Goal: Information Seeking & Learning: Learn about a topic

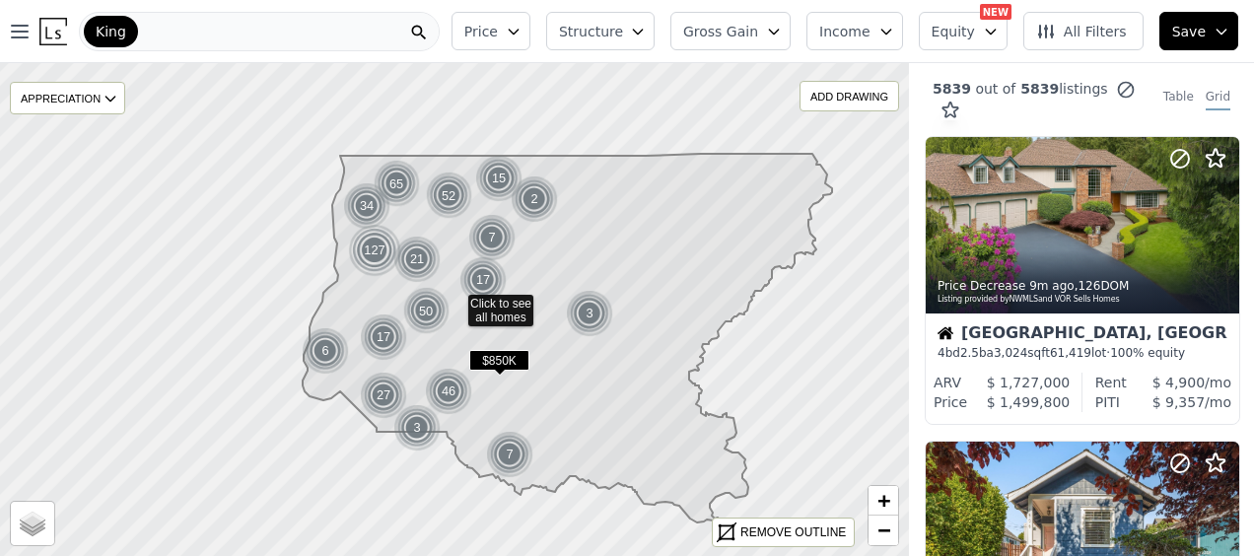
click at [891, 26] on button "Income" at bounding box center [854, 31] width 97 height 38
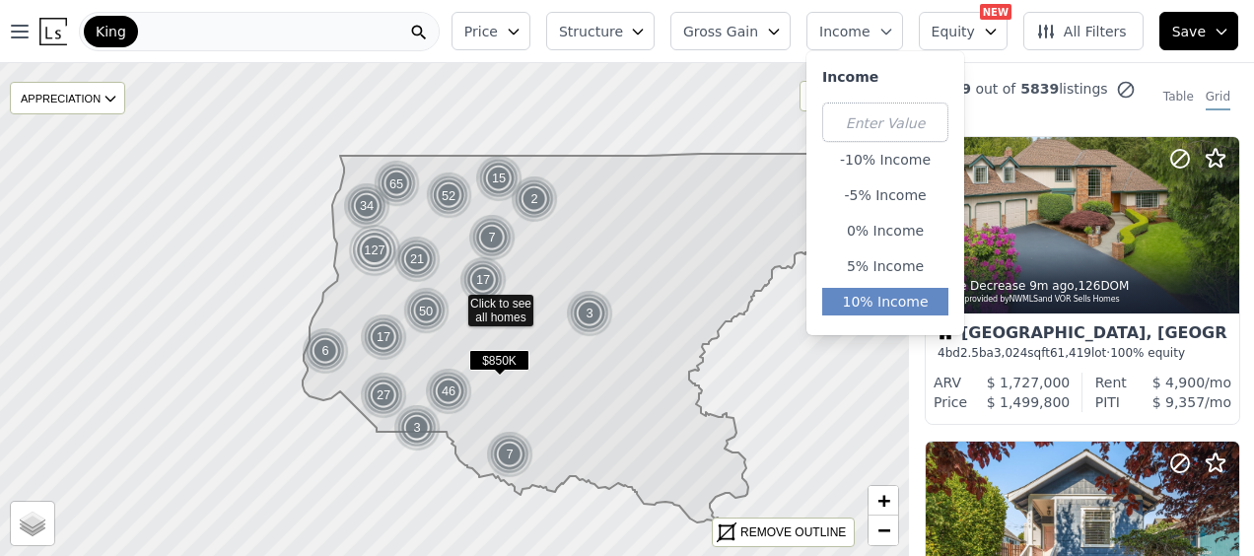
click at [896, 294] on button "10% Income" at bounding box center [885, 302] width 126 height 28
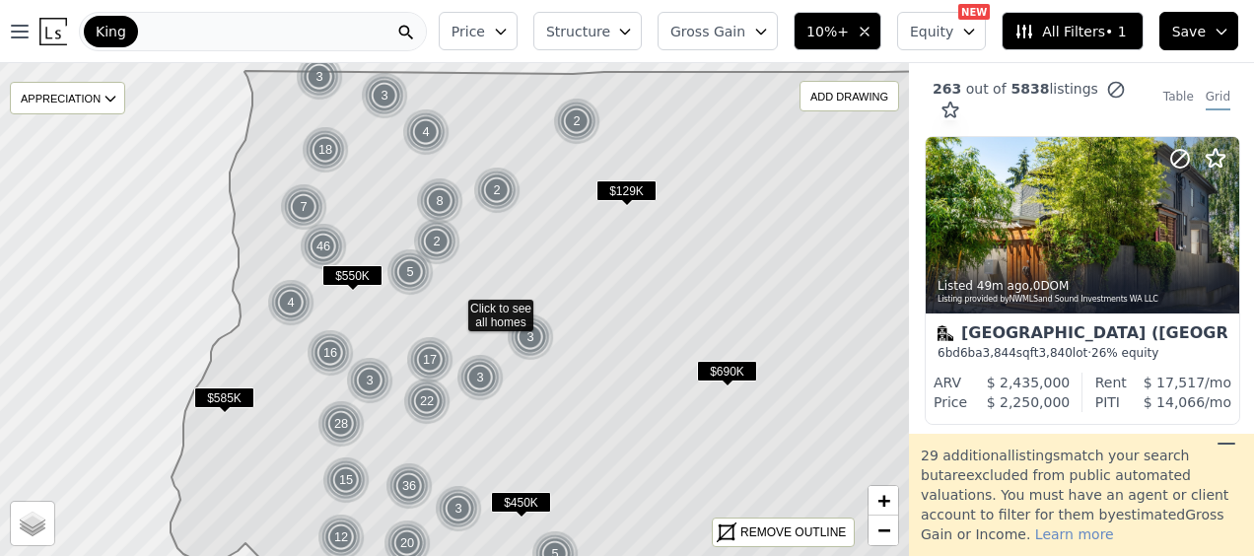
click at [517, 36] on button "Price" at bounding box center [478, 31] width 79 height 38
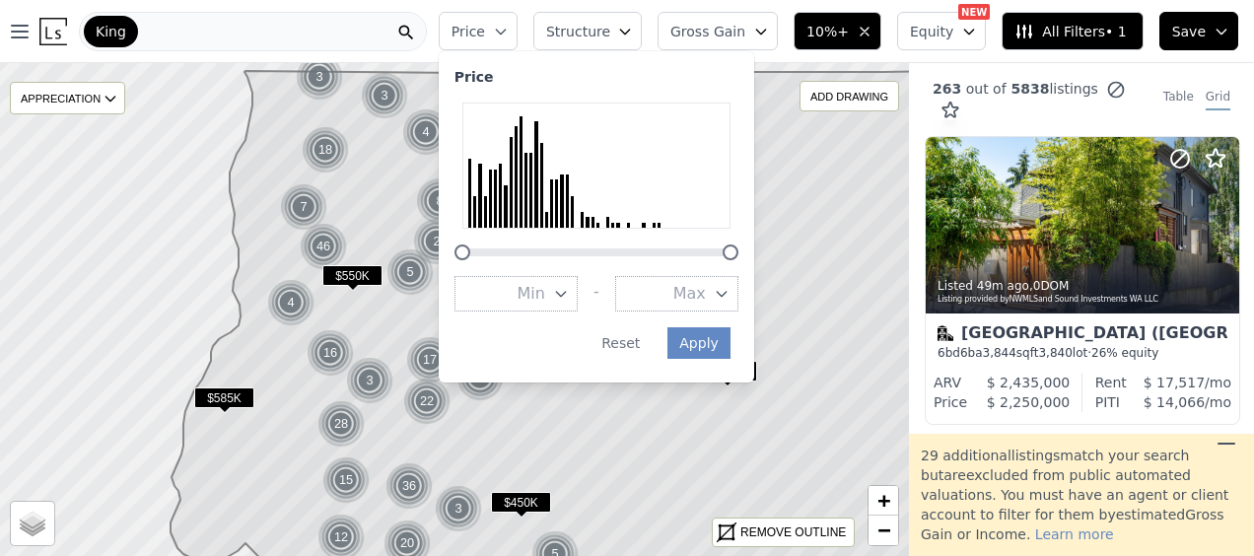
click at [706, 296] on span "Max" at bounding box center [689, 294] width 33 height 24
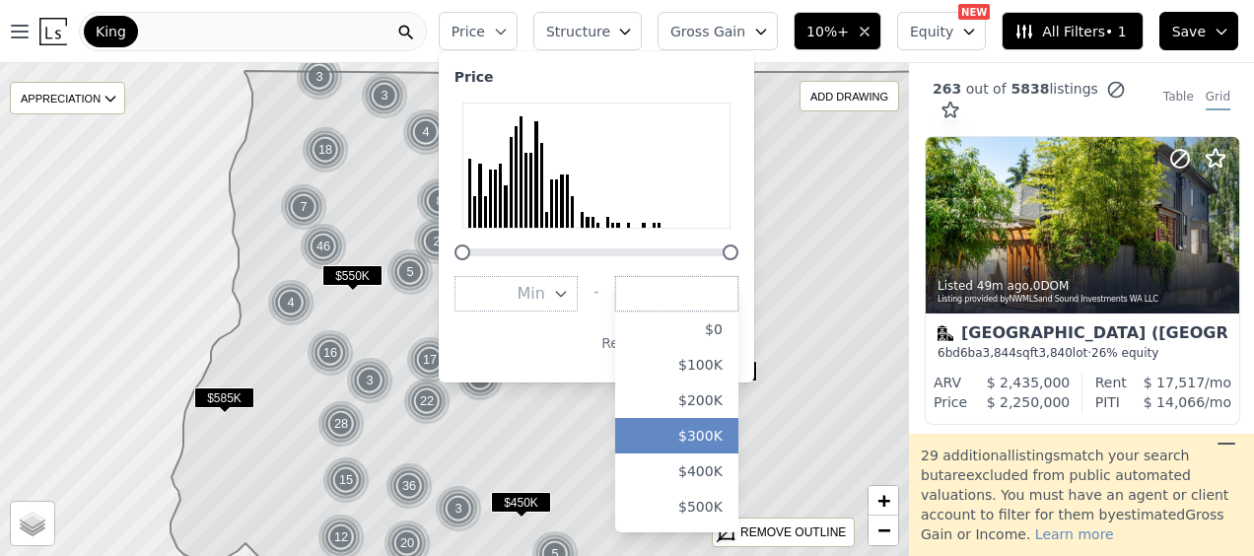
click at [733, 440] on button "$300K" at bounding box center [676, 435] width 123 height 35
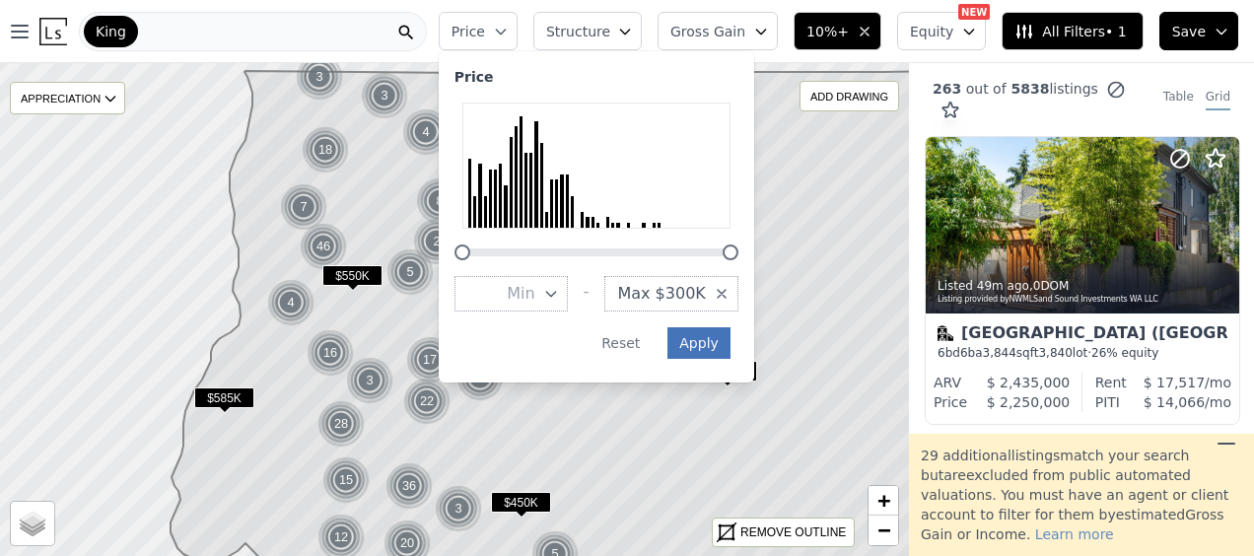
click at [746, 344] on div "Open main menu King Price Price Min - Max $300K Apply Reset Structure Gross Gai…" at bounding box center [627, 278] width 1254 height 556
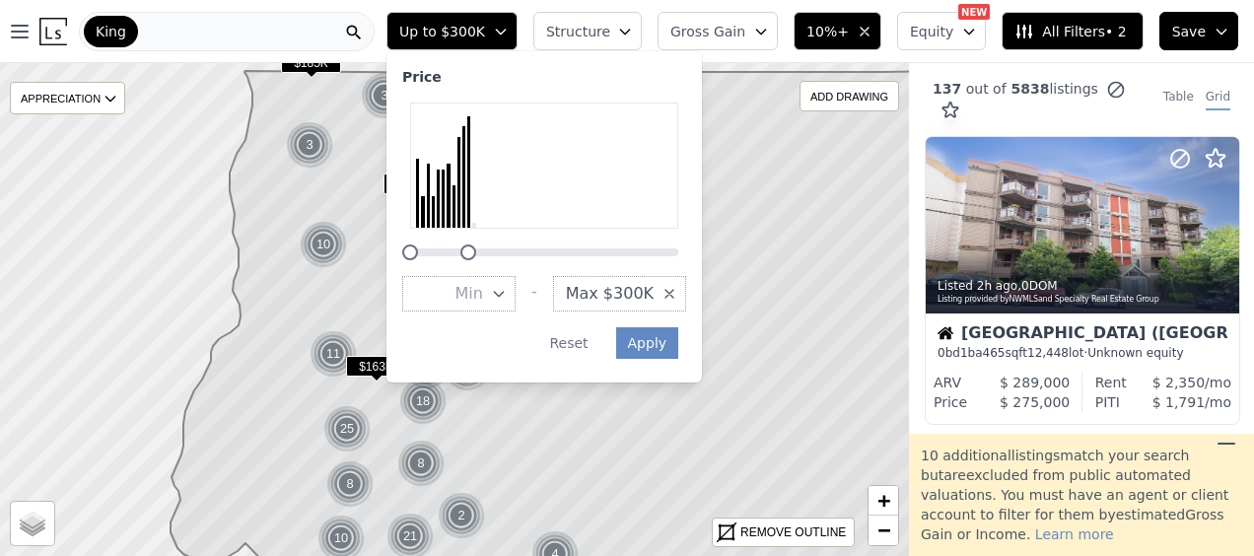
click at [798, 267] on icon at bounding box center [586, 337] width 831 height 539
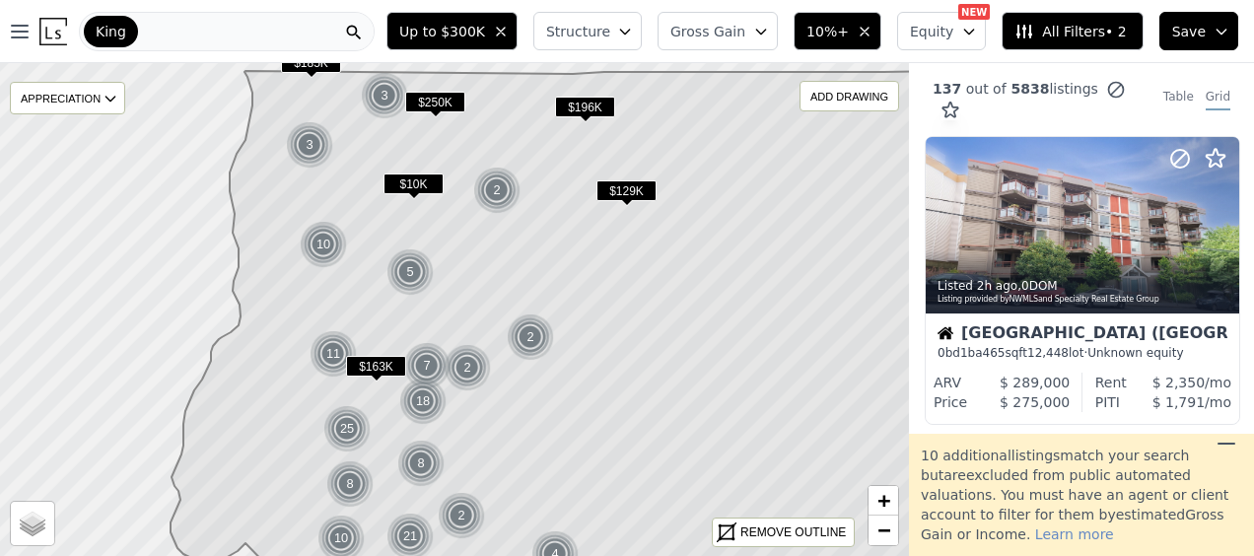
drag, startPoint x: 536, startPoint y: 156, endPoint x: 572, endPoint y: 226, distance: 78.5
click at [572, 226] on icon at bounding box center [586, 337] width 831 height 539
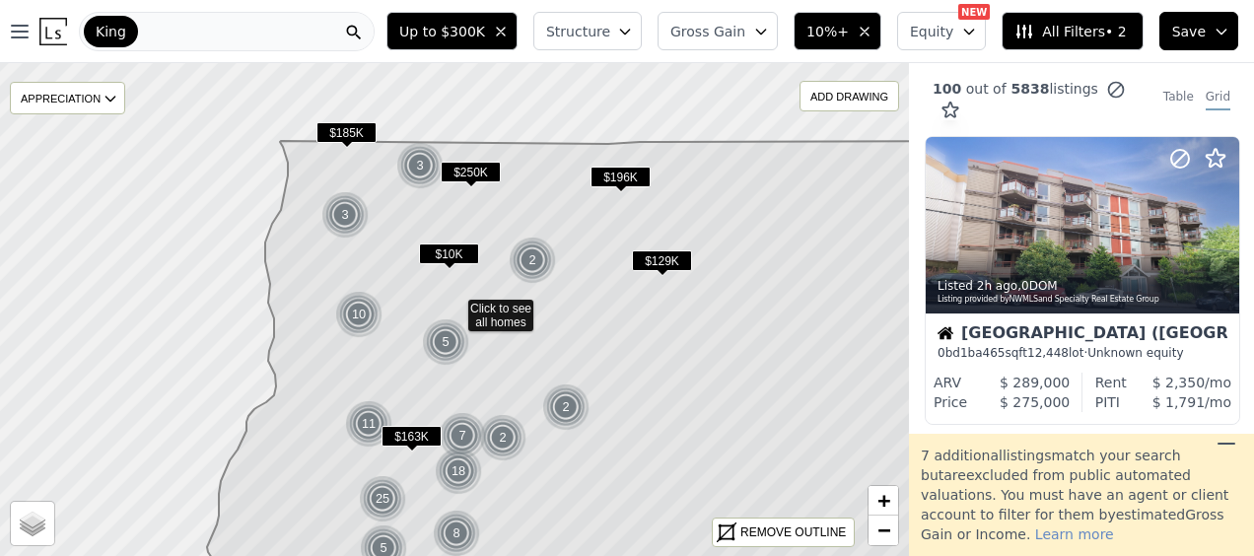
click at [461, 171] on span "$250K" at bounding box center [471, 172] width 60 height 21
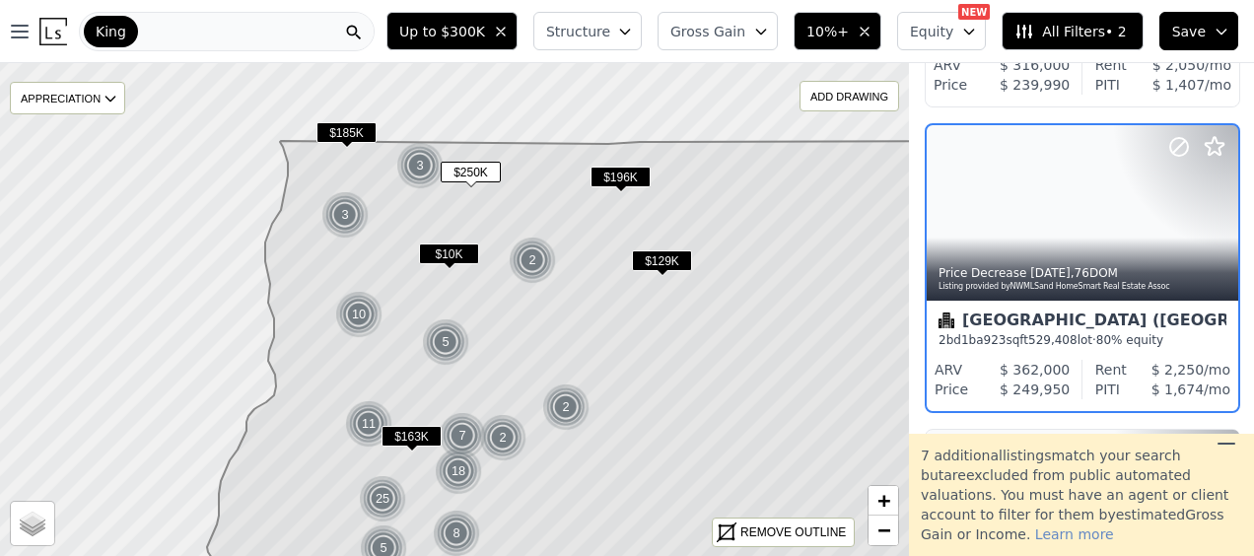
scroll to position [1542, 1]
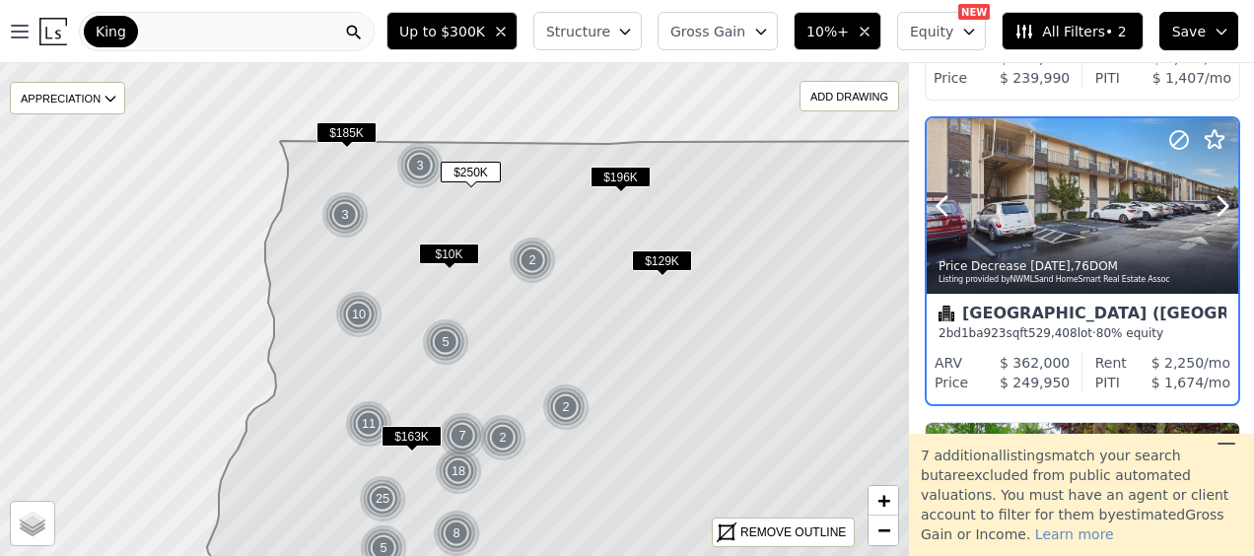
click at [1009, 258] on div "Price Decrease 4w ago , 76 DOM" at bounding box center [1083, 266] width 290 height 16
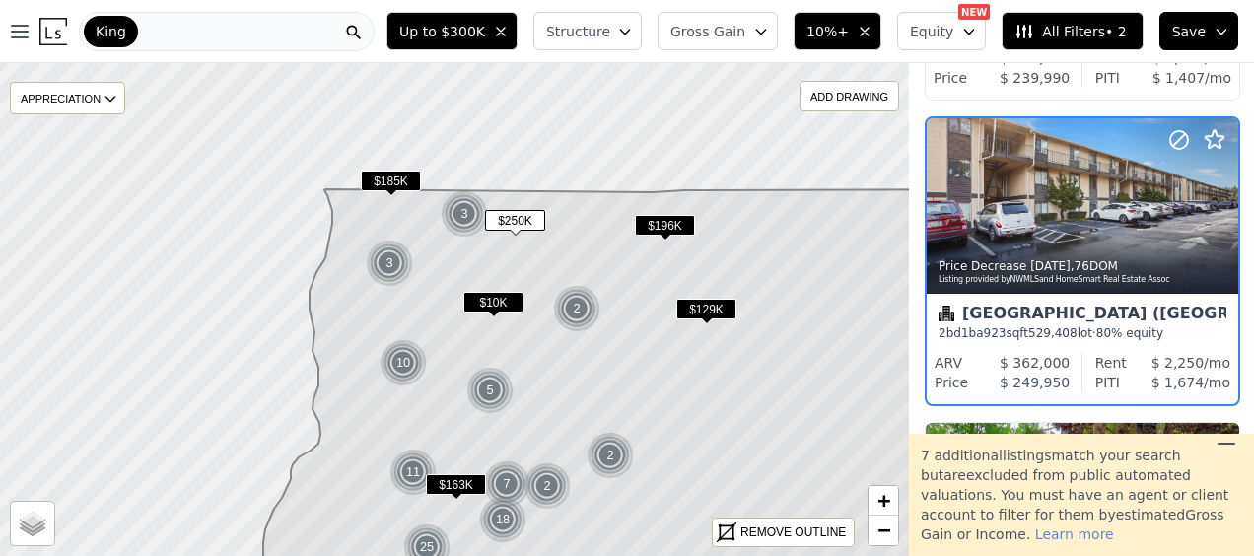
drag, startPoint x: 438, startPoint y: 202, endPoint x: 484, endPoint y: 252, distance: 68.4
click at [484, 252] on icon at bounding box center [647, 420] width 795 height 469
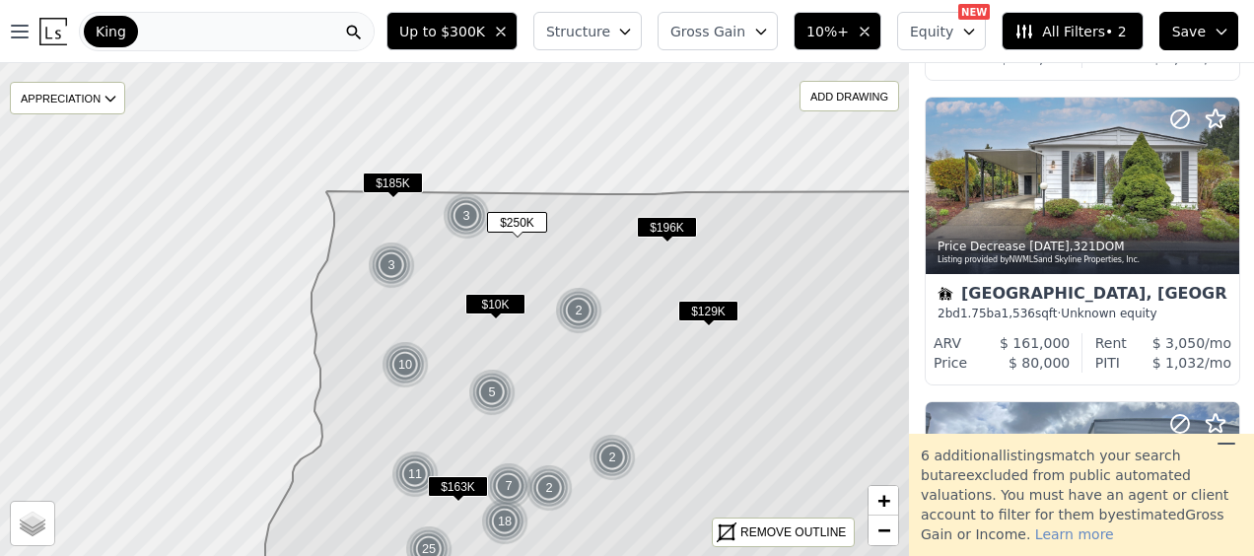
scroll to position [21, 1]
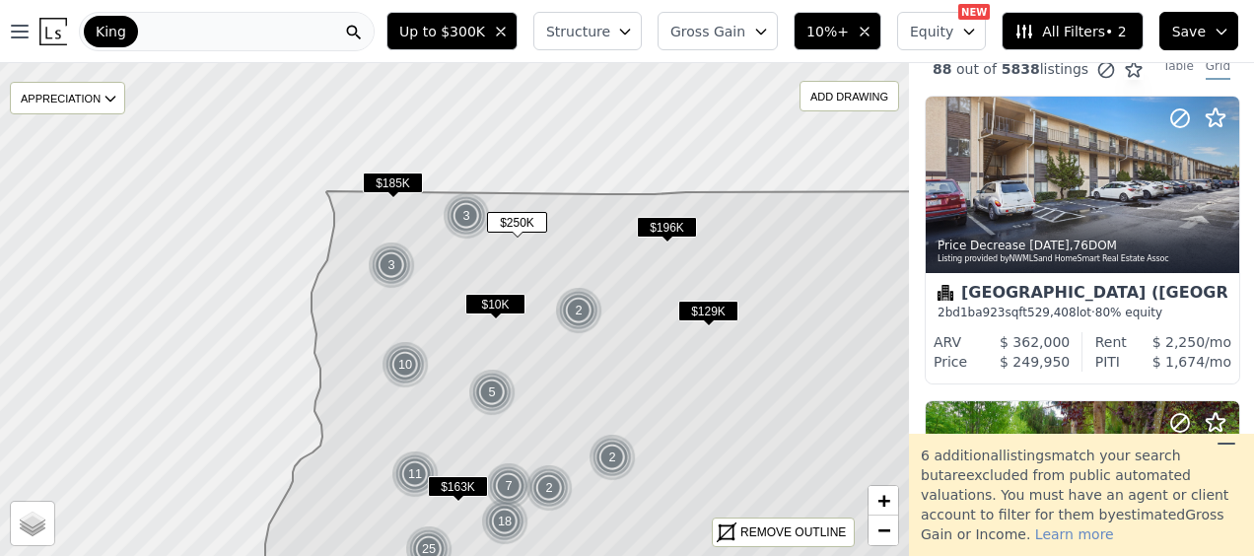
click at [483, 252] on icon at bounding box center [627, 399] width 748 height 416
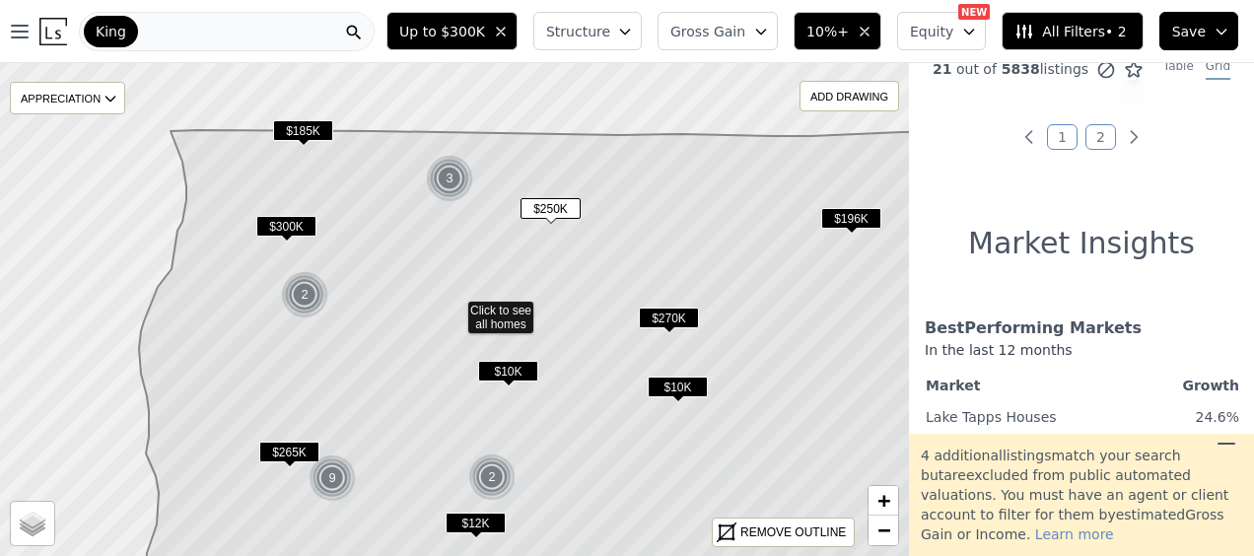
click at [669, 319] on span "$270K" at bounding box center [669, 318] width 60 height 21
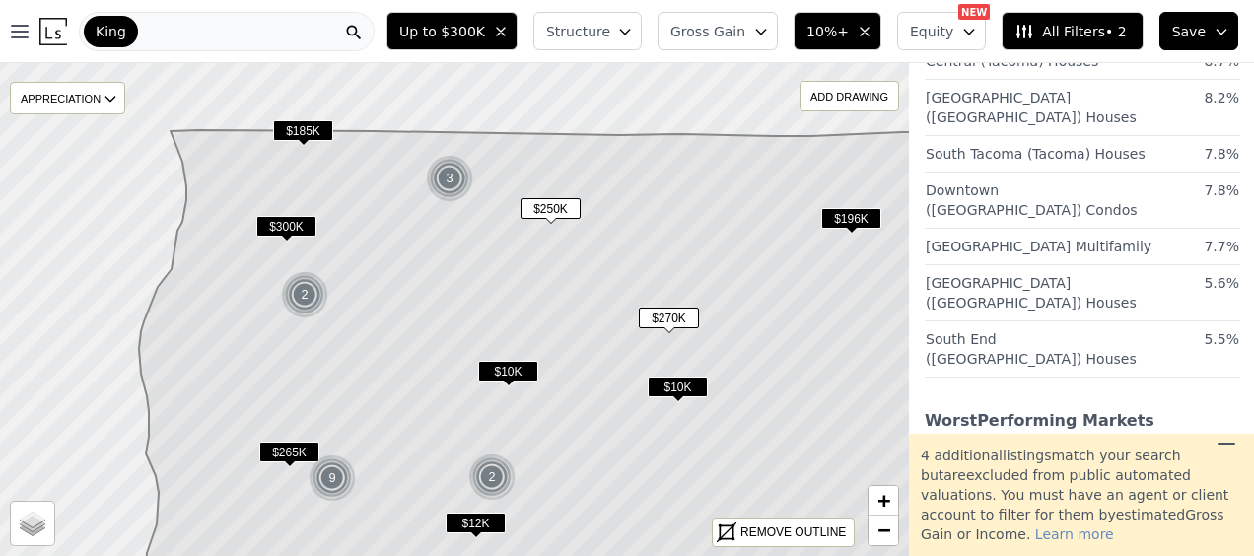
scroll to position [0, 1]
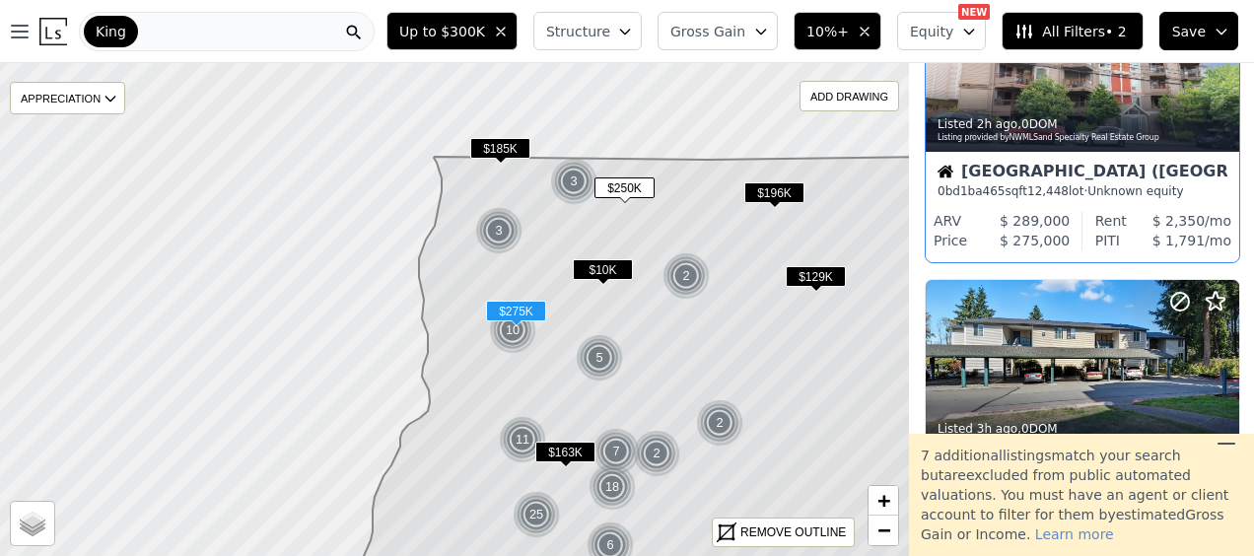
scroll to position [146, 1]
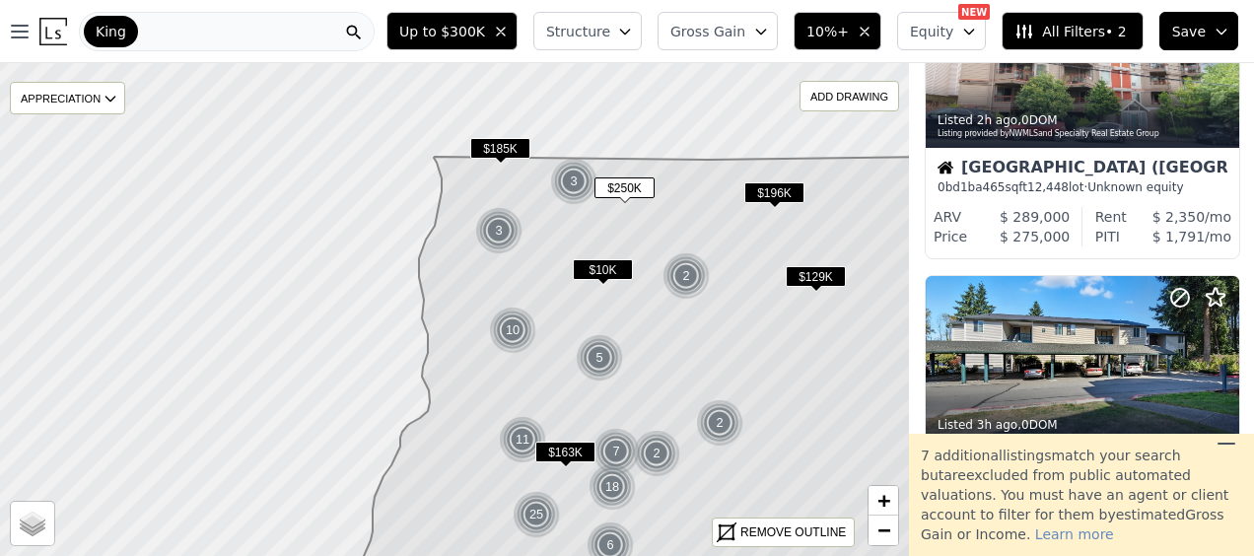
click at [609, 22] on span "Structure" at bounding box center [577, 32] width 63 height 20
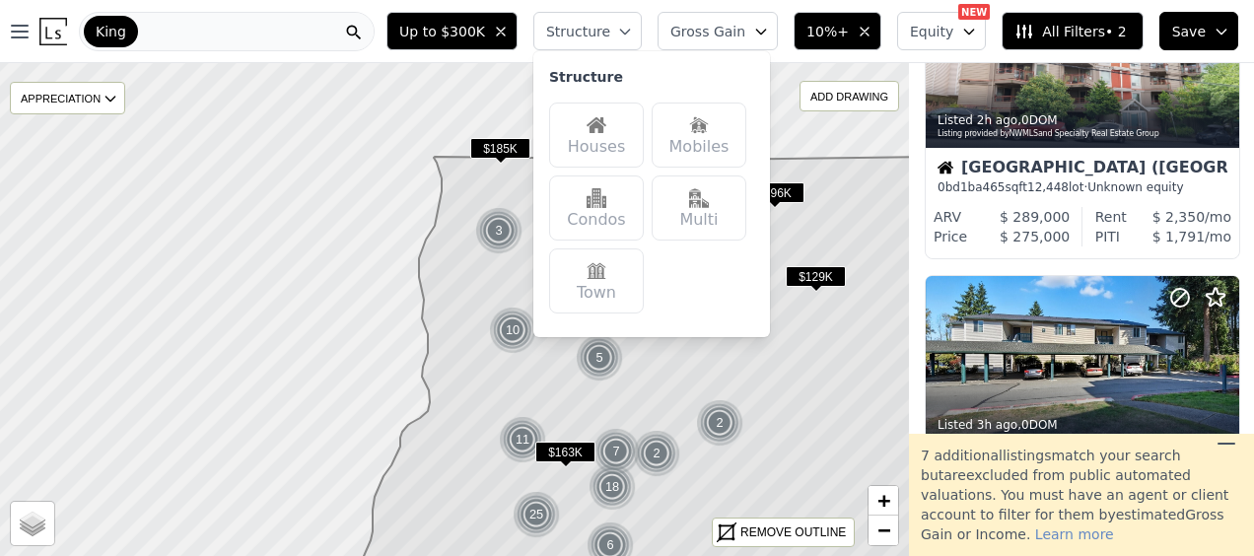
click at [739, 18] on button "Gross Gain" at bounding box center [717, 31] width 120 height 38
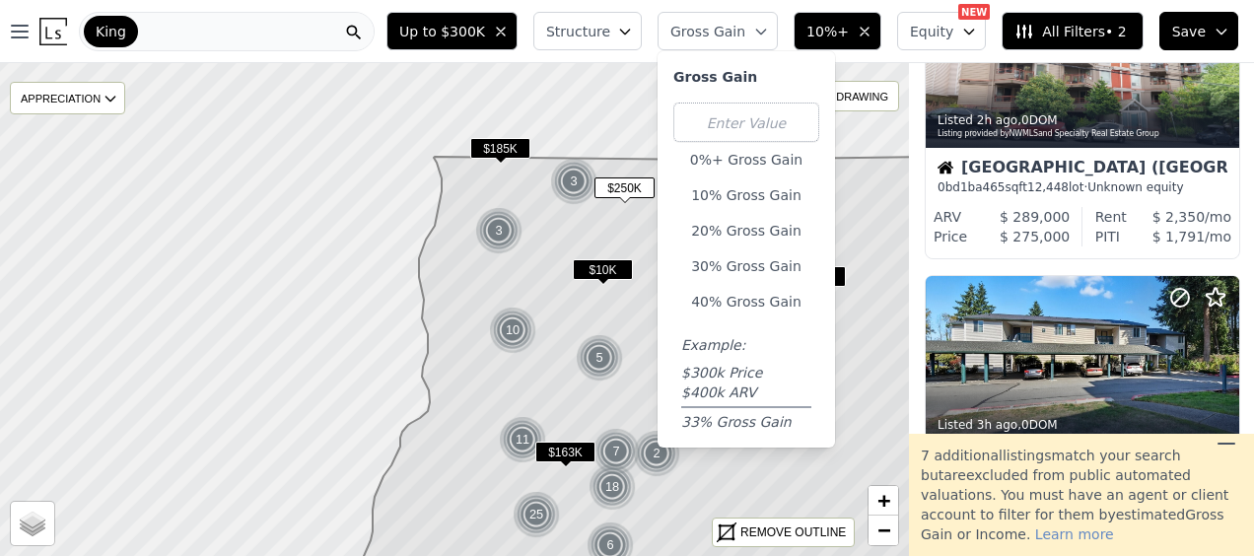
click at [946, 33] on span "Equity" at bounding box center [931, 32] width 43 height 20
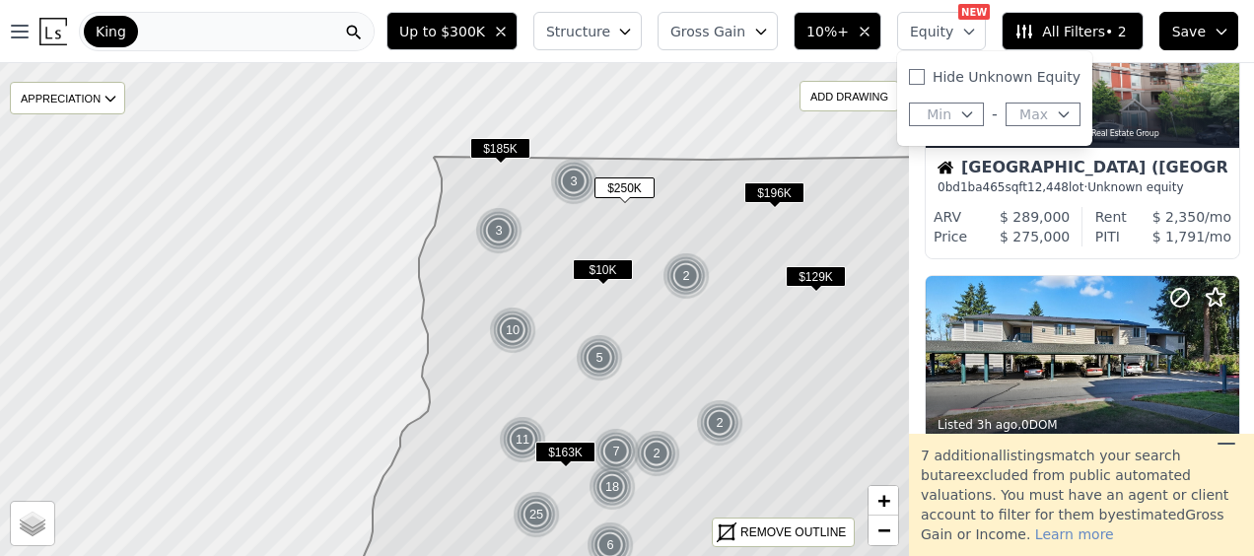
click at [1099, 19] on button "All Filters • 2" at bounding box center [1071, 31] width 141 height 38
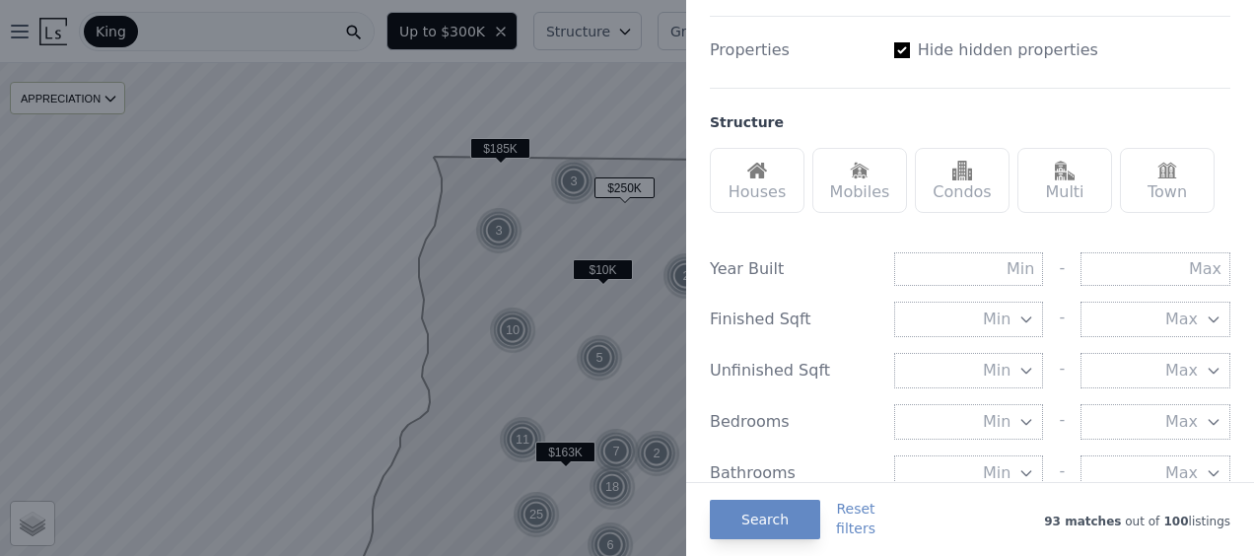
scroll to position [522, 0]
click at [985, 418] on span "Min" at bounding box center [997, 421] width 28 height 24
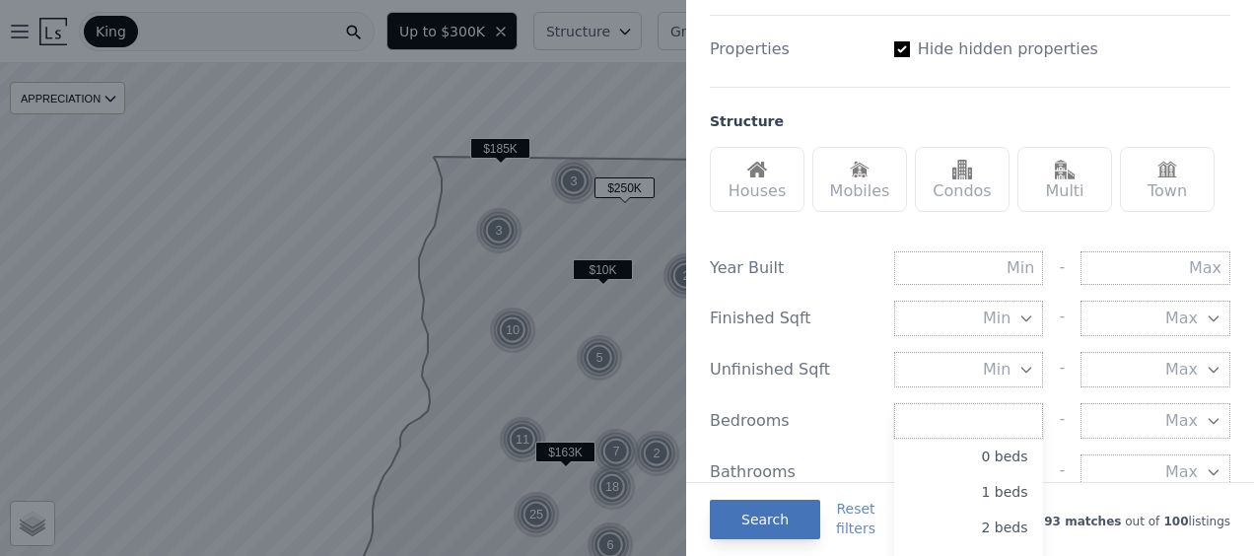
click at [763, 515] on button "Search" at bounding box center [765, 519] width 110 height 39
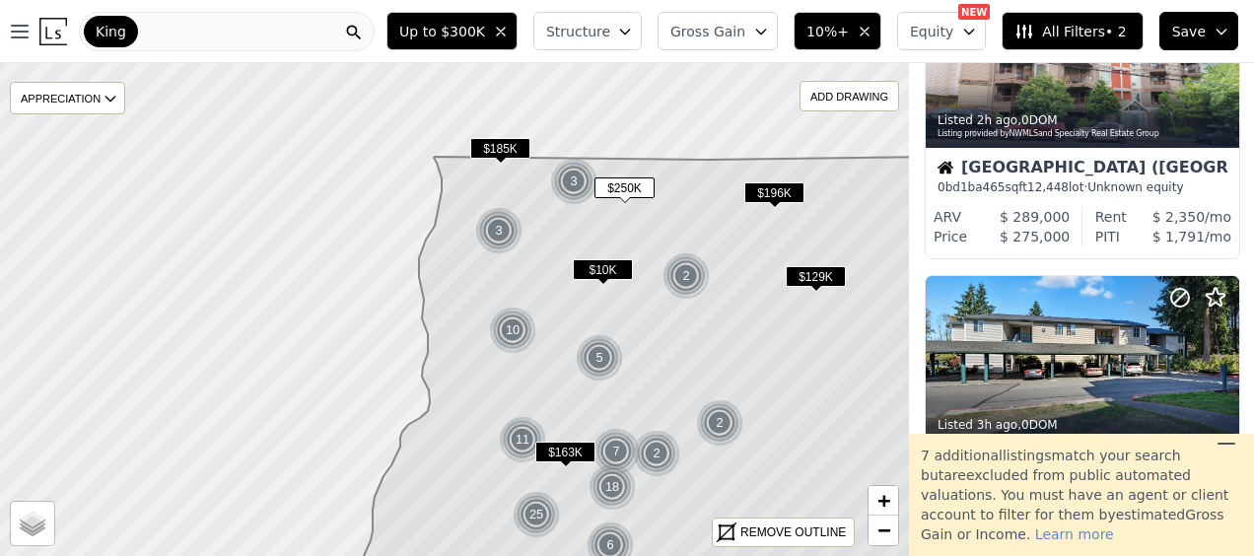
click at [1106, 34] on span "All Filters • 2" at bounding box center [1069, 32] width 111 height 20
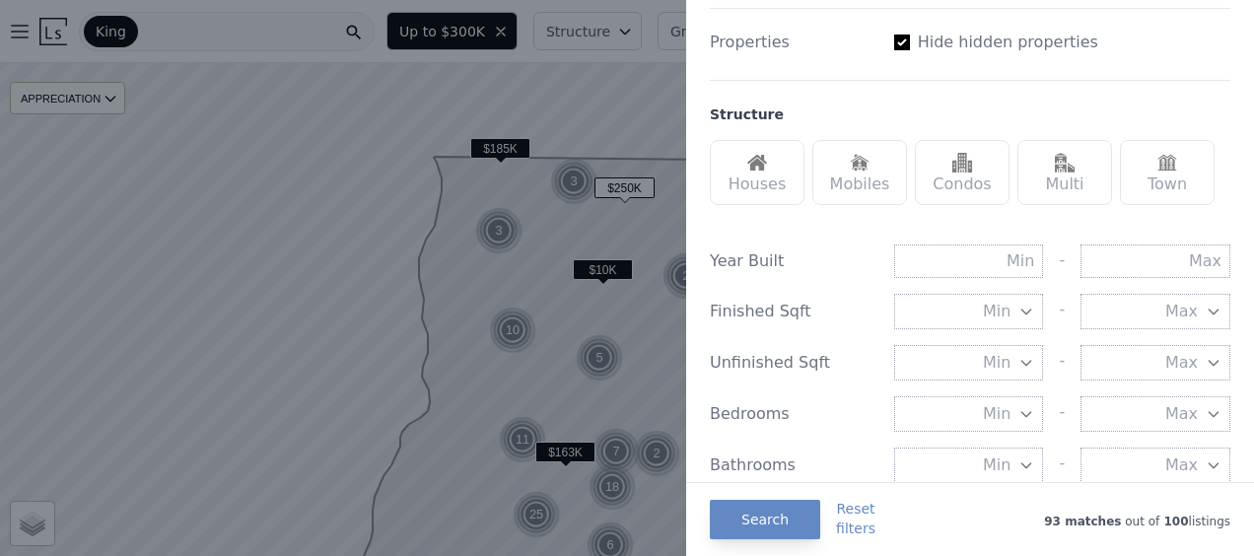
scroll to position [527, 0]
click at [1018, 408] on icon "button" at bounding box center [1026, 416] width 16 height 16
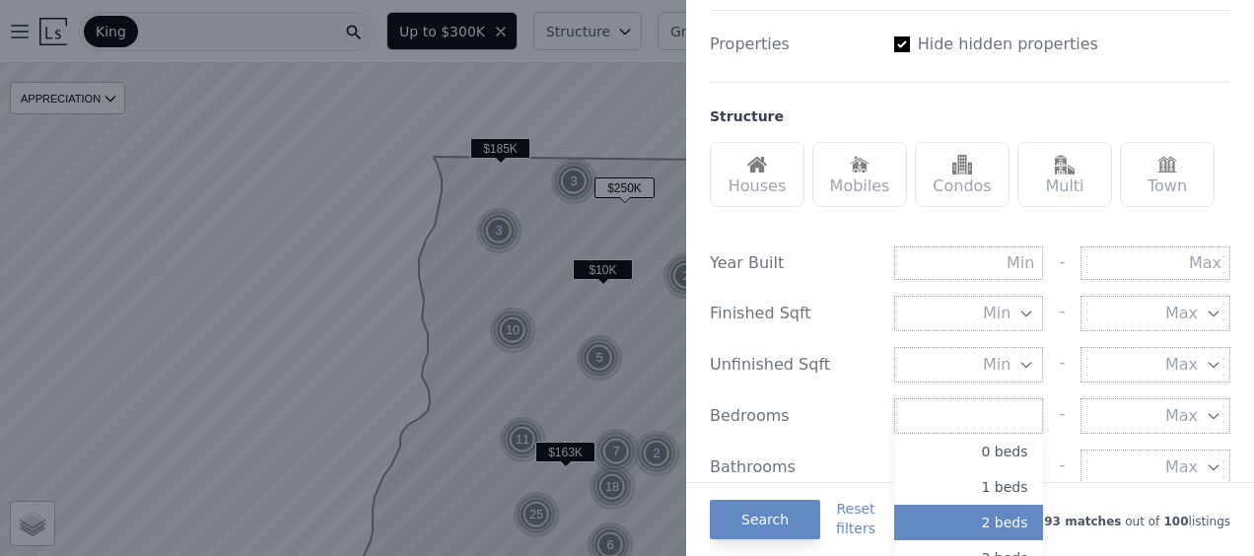
click at [984, 523] on button "2 beds" at bounding box center [969, 522] width 150 height 35
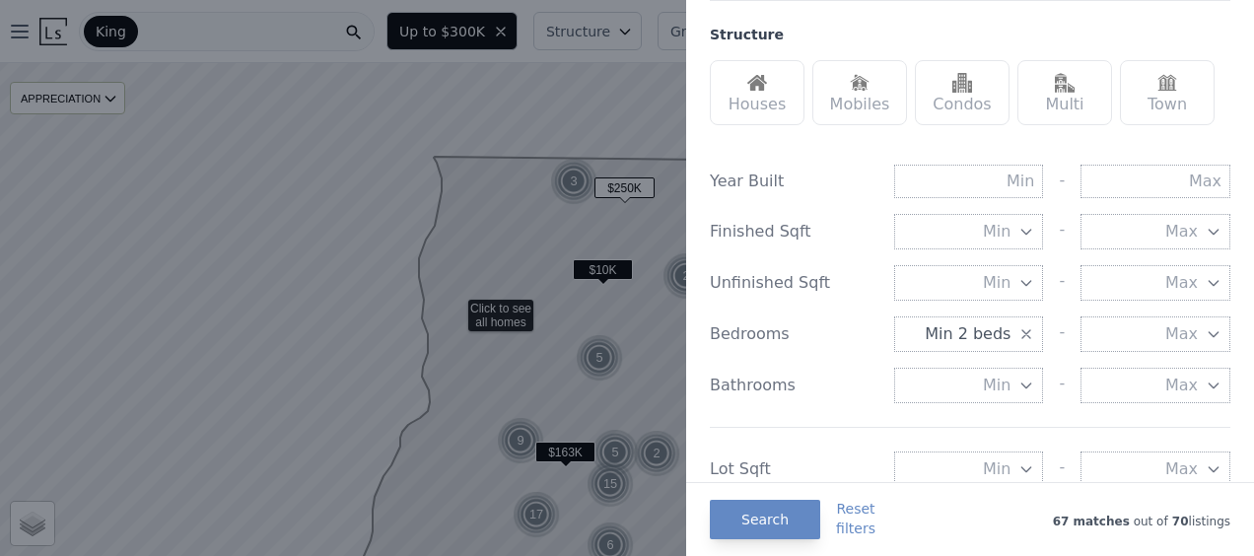
scroll to position [0, 1]
click at [518, 211] on div at bounding box center [627, 278] width 1254 height 556
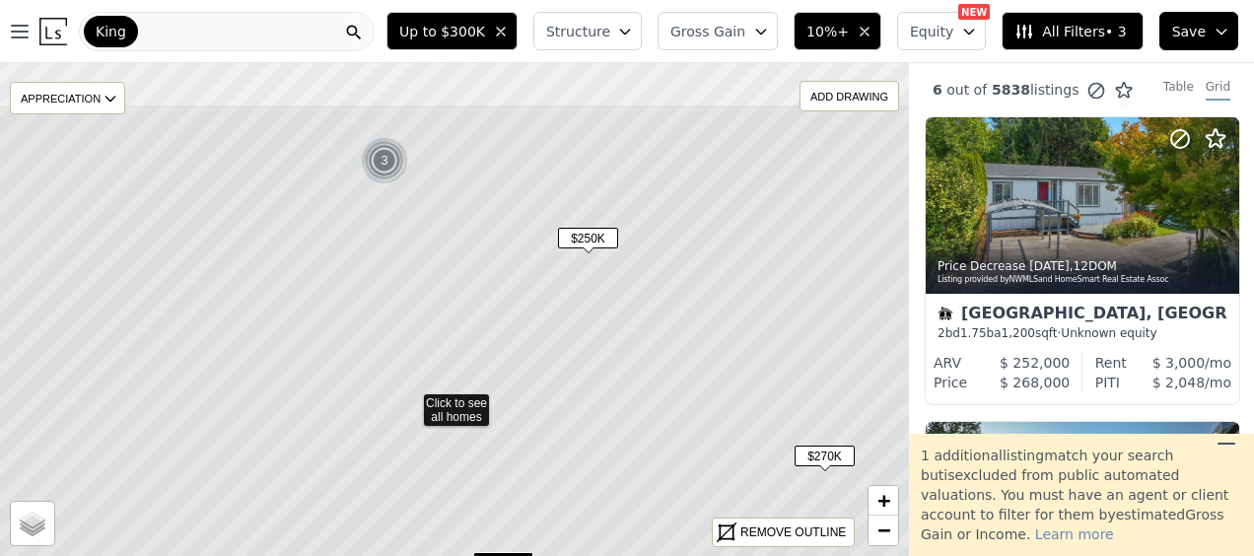
drag, startPoint x: 631, startPoint y: 246, endPoint x: 588, endPoint y: 333, distance: 96.5
click at [588, 333] on icon at bounding box center [410, 400] width 1094 height 595
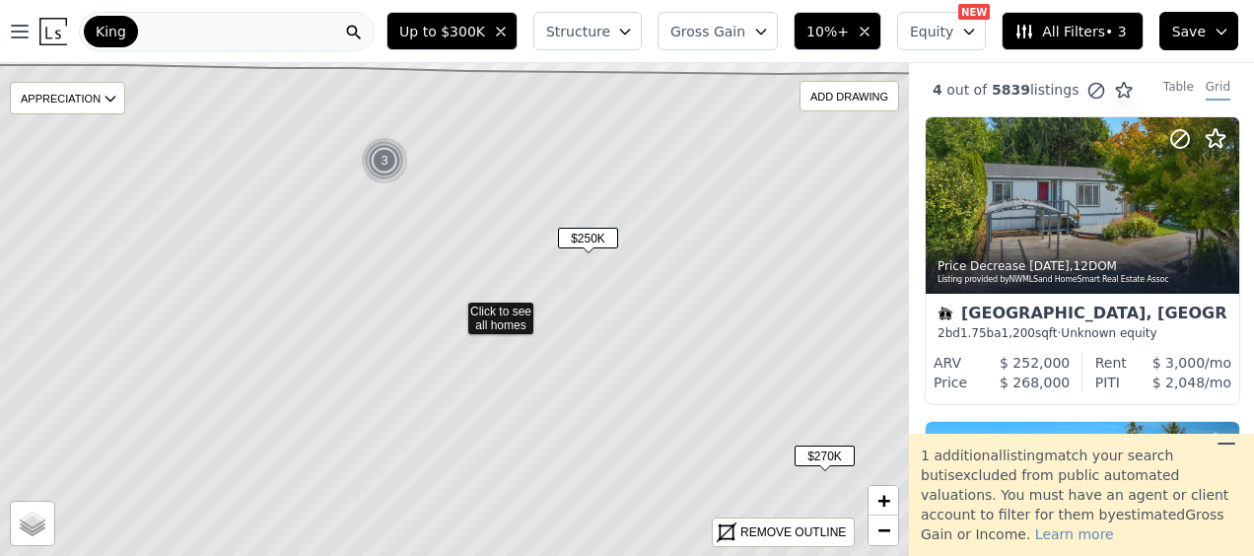
click at [507, 322] on icon at bounding box center [454, 336] width 1094 height 542
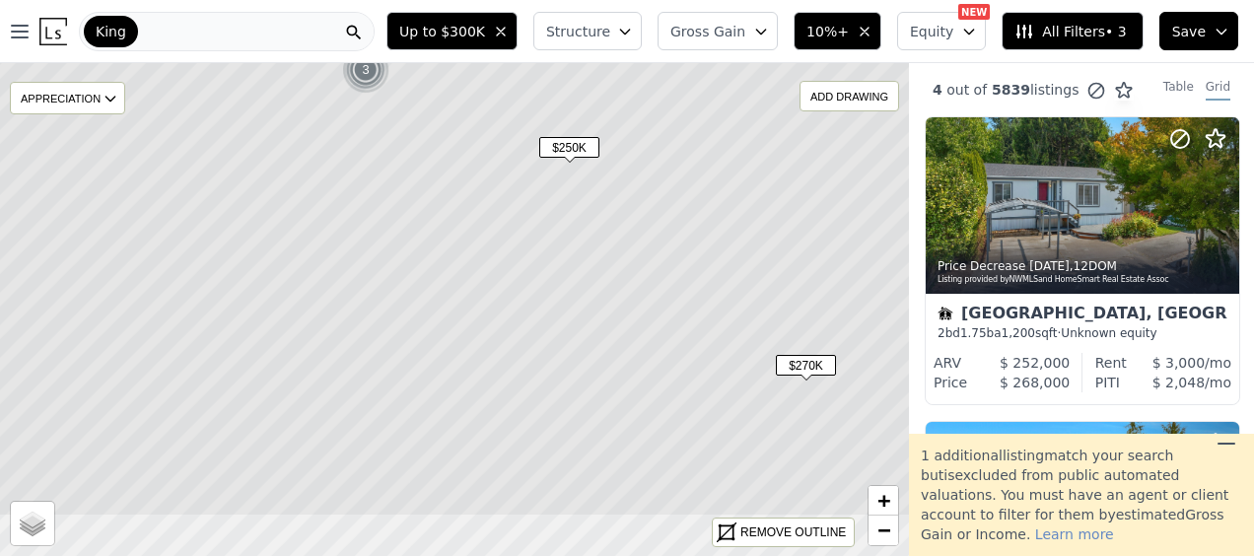
drag, startPoint x: 570, startPoint y: 343, endPoint x: 549, endPoint y: 245, distance: 99.7
click at [549, 245] on icon at bounding box center [436, 245] width 1094 height 542
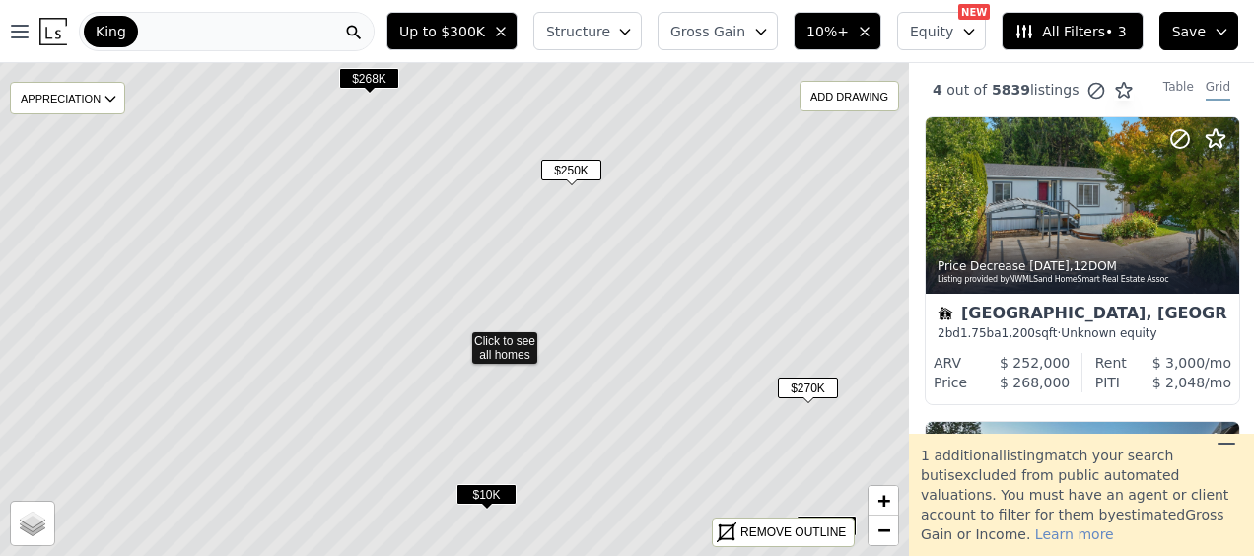
drag, startPoint x: 593, startPoint y: 399, endPoint x: 599, endPoint y: 464, distance: 65.3
click at [599, 464] on icon at bounding box center [458, 338] width 1094 height 595
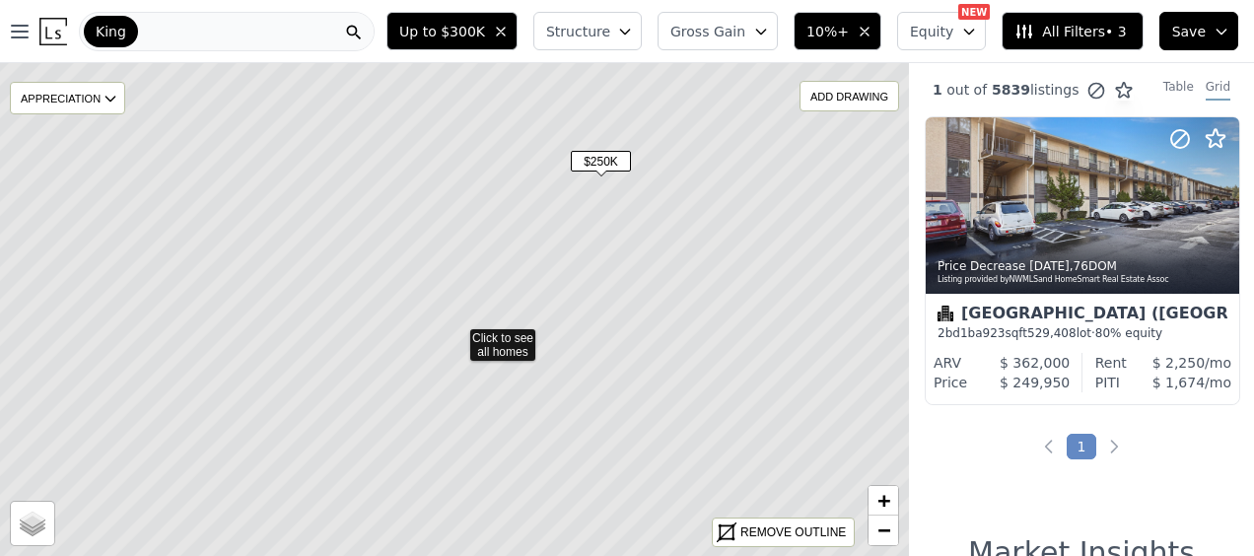
drag, startPoint x: 518, startPoint y: 266, endPoint x: 518, endPoint y: 296, distance: 29.6
click at [518, 296] on icon at bounding box center [456, 334] width 1094 height 595
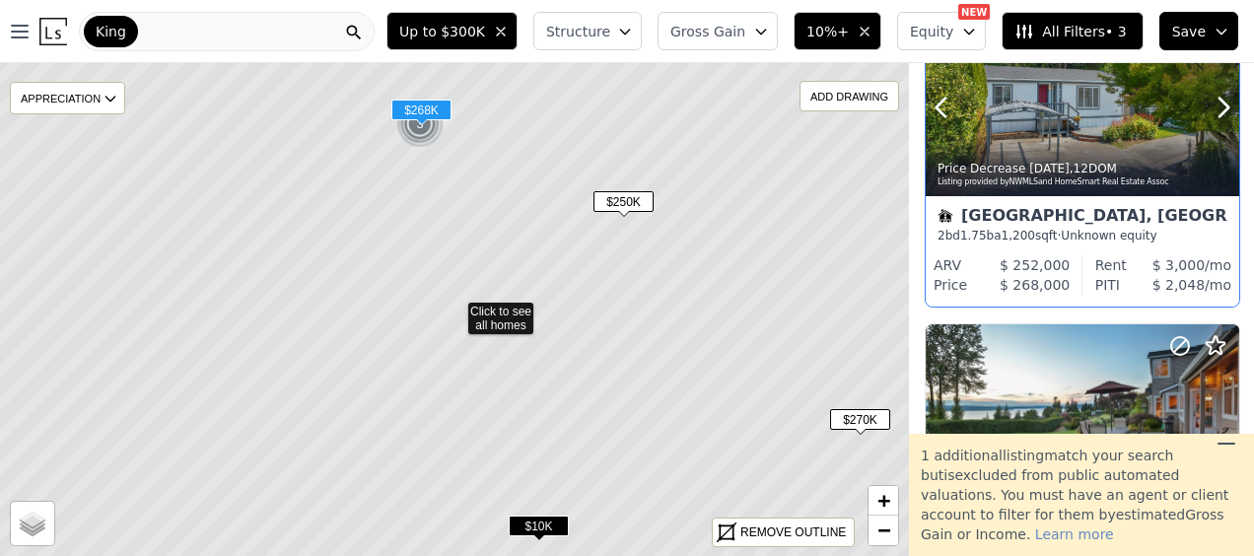
scroll to position [99, 1]
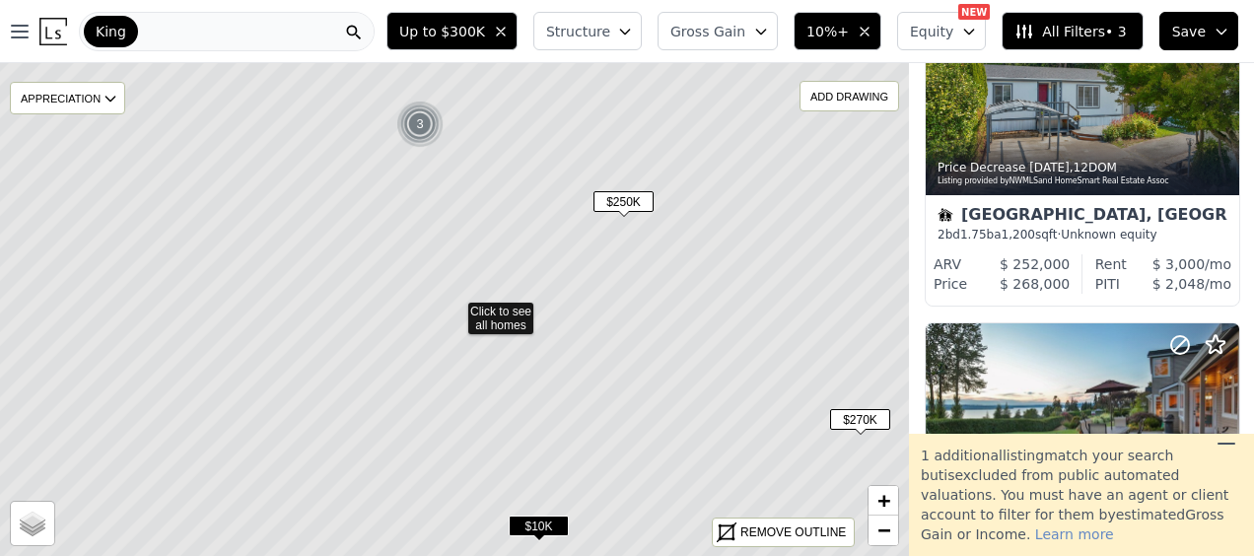
click at [865, 424] on span "$270K" at bounding box center [860, 419] width 60 height 21
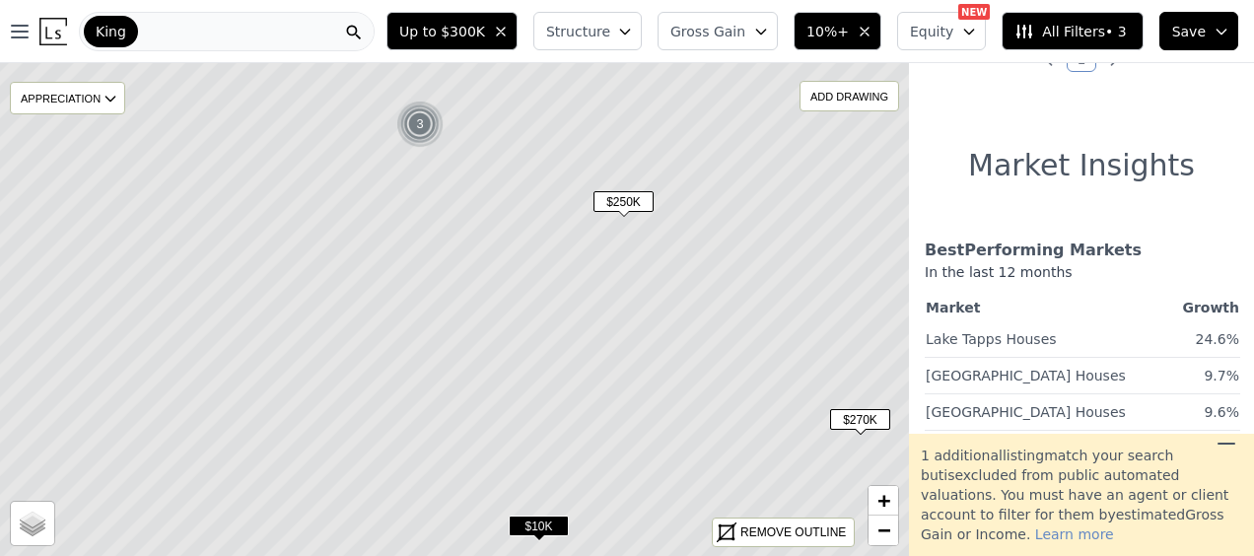
scroll to position [0, 1]
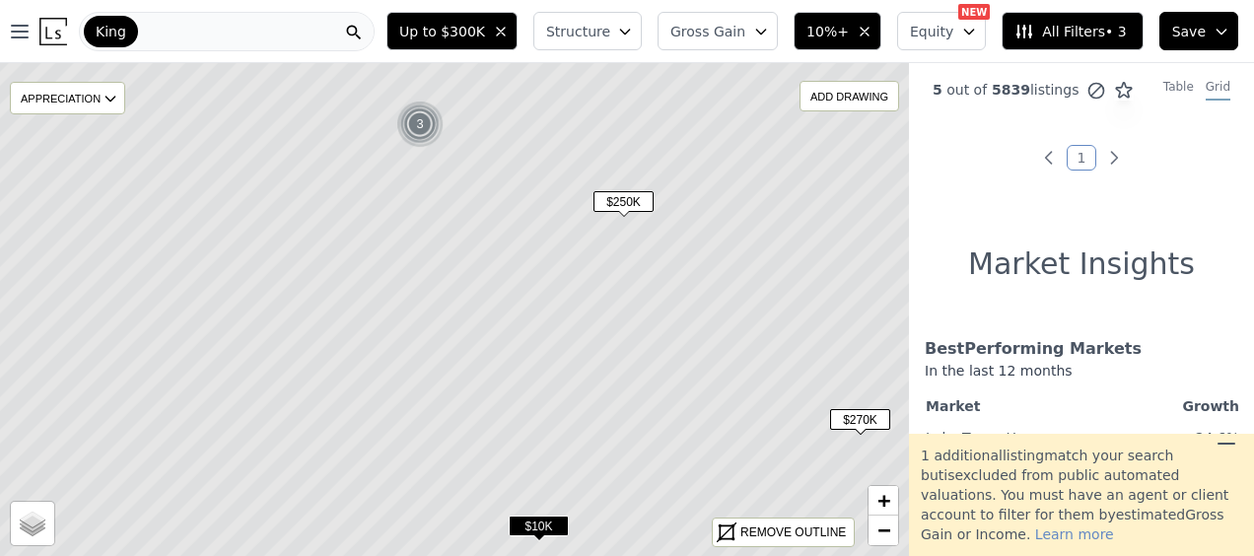
click at [729, 335] on icon at bounding box center [454, 318] width 1094 height 579
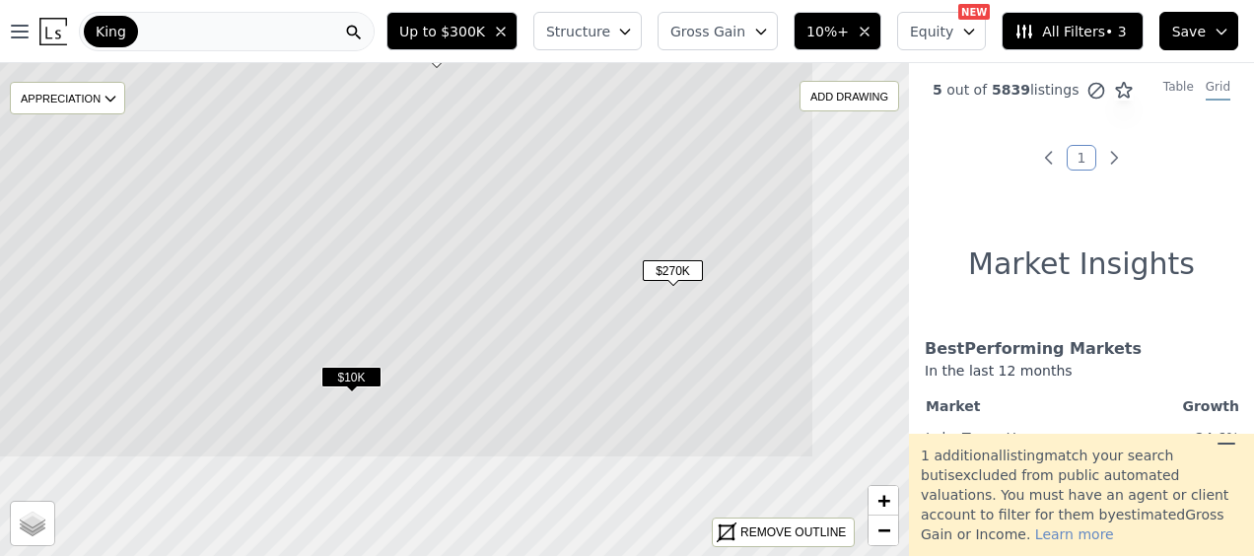
drag, startPoint x: 698, startPoint y: 421, endPoint x: 509, endPoint y: 272, distance: 240.8
click at [509, 272] on icon at bounding box center [267, 169] width 1094 height 579
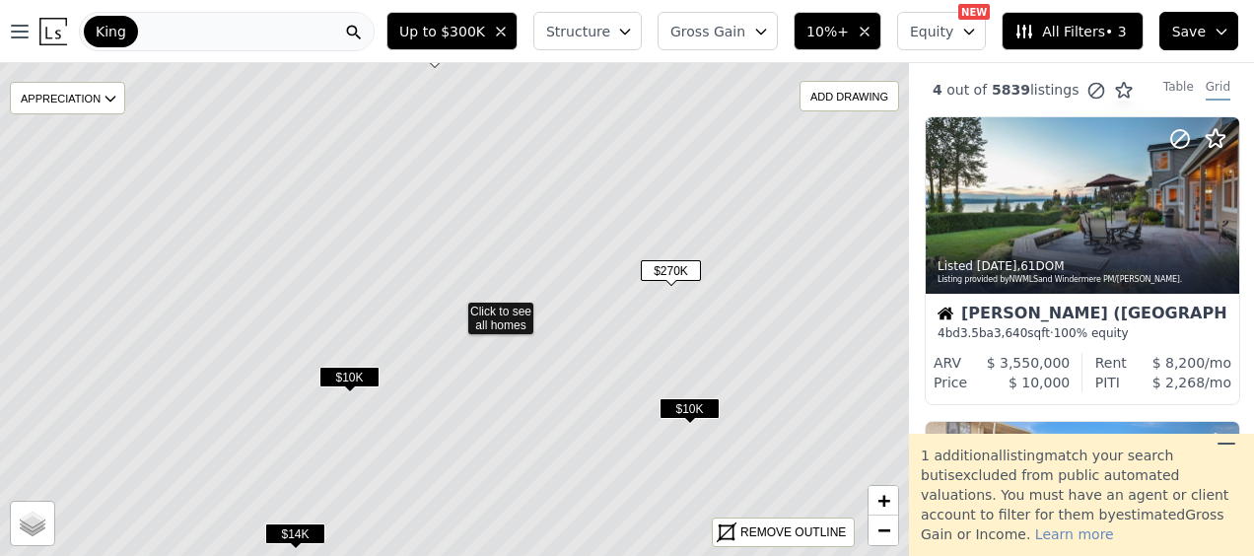
click at [672, 264] on span "$270K" at bounding box center [671, 270] width 60 height 21
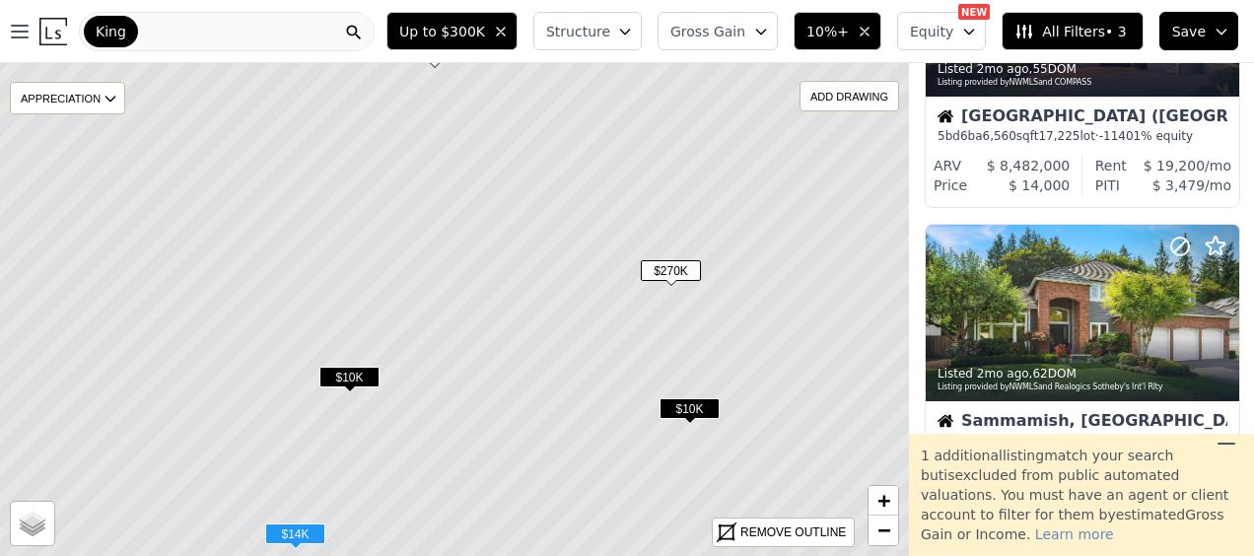
scroll to position [811, 1]
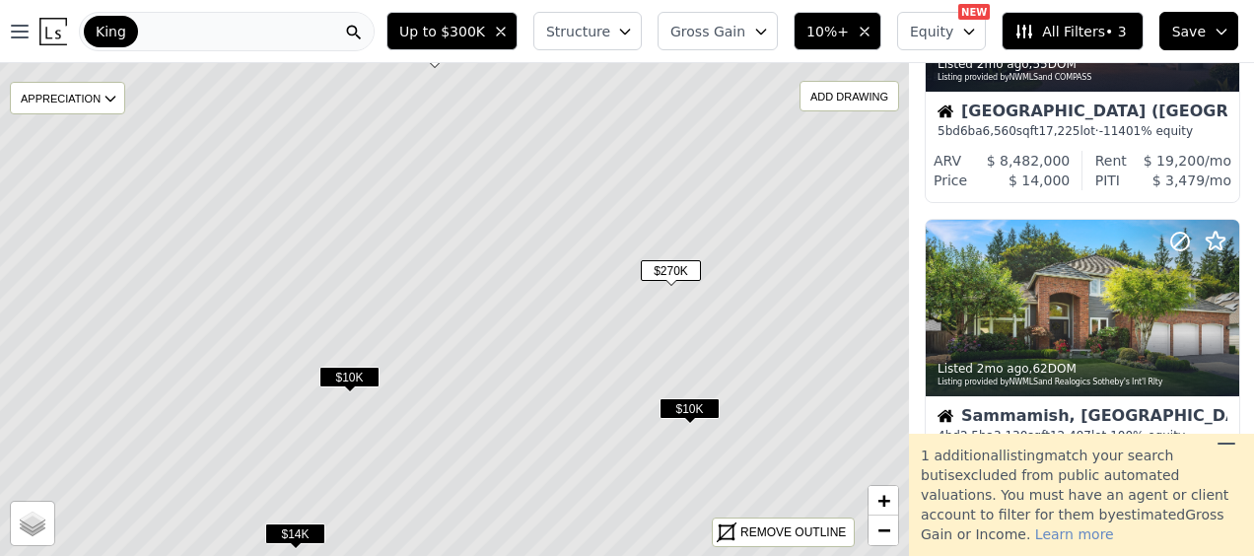
click at [1222, 446] on icon at bounding box center [1226, 444] width 24 height 24
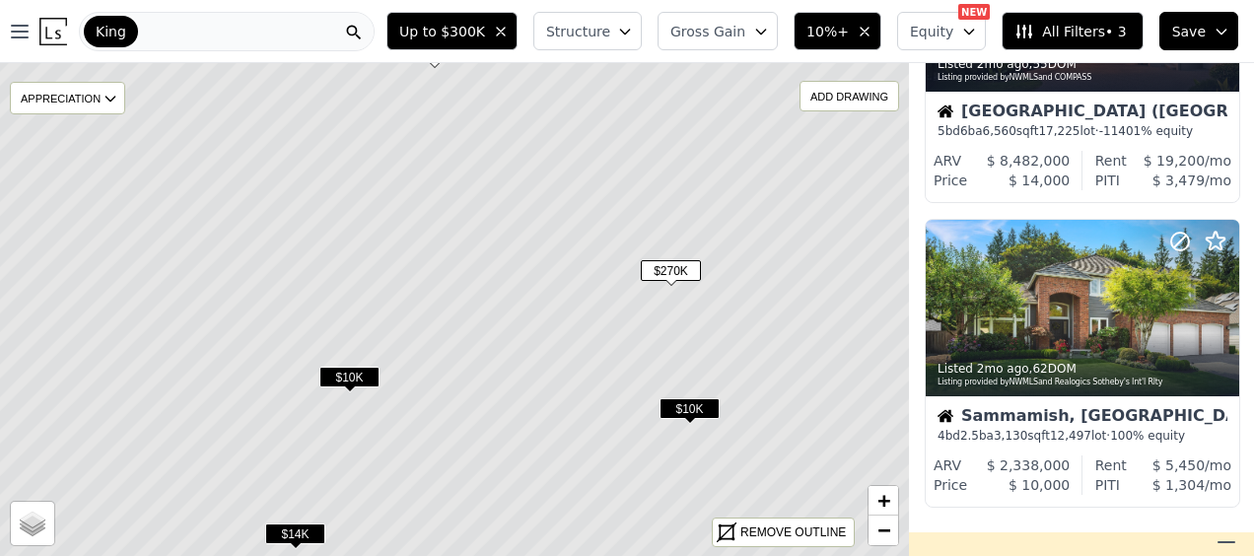
drag, startPoint x: 721, startPoint y: 308, endPoint x: 710, endPoint y: 399, distance: 92.4
click at [710, 399] on icon at bounding box center [454, 309] width 1094 height 595
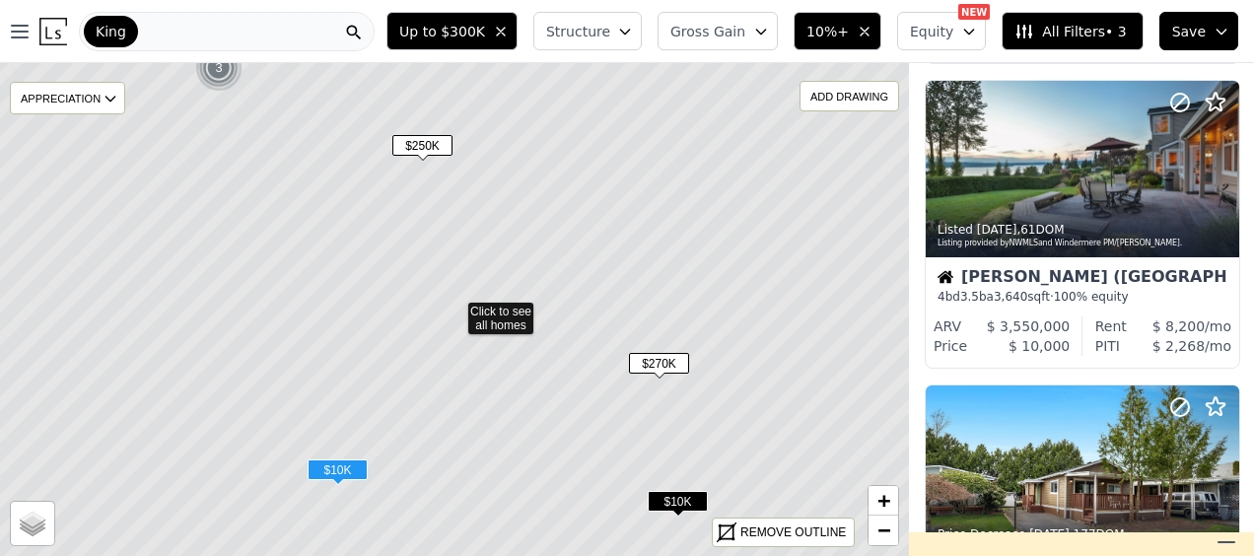
scroll to position [0, 1]
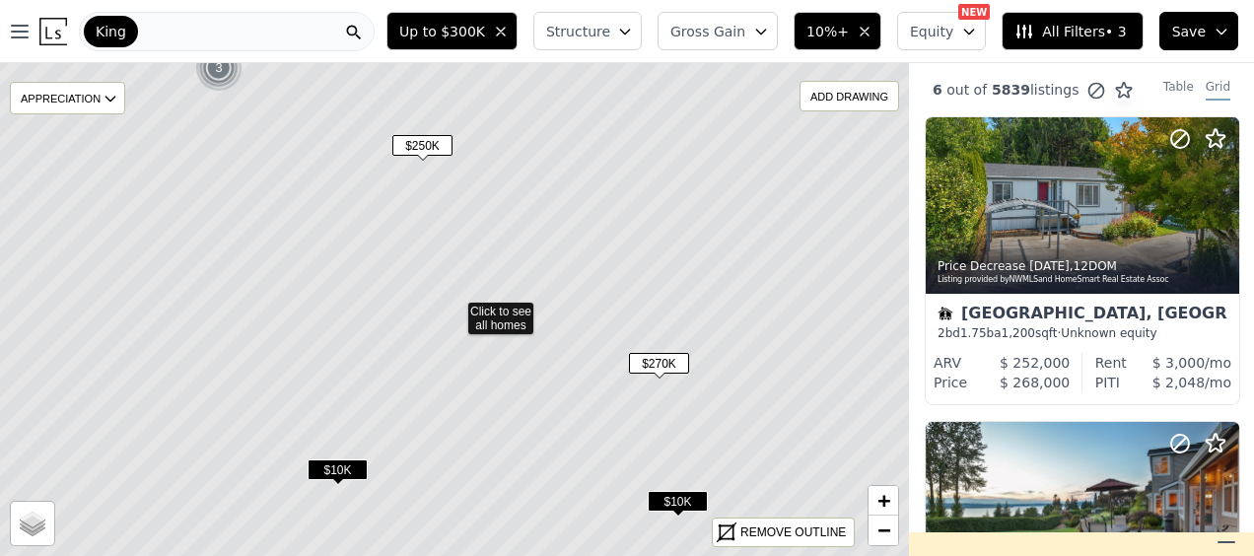
click at [651, 357] on span "$270K" at bounding box center [659, 363] width 60 height 21
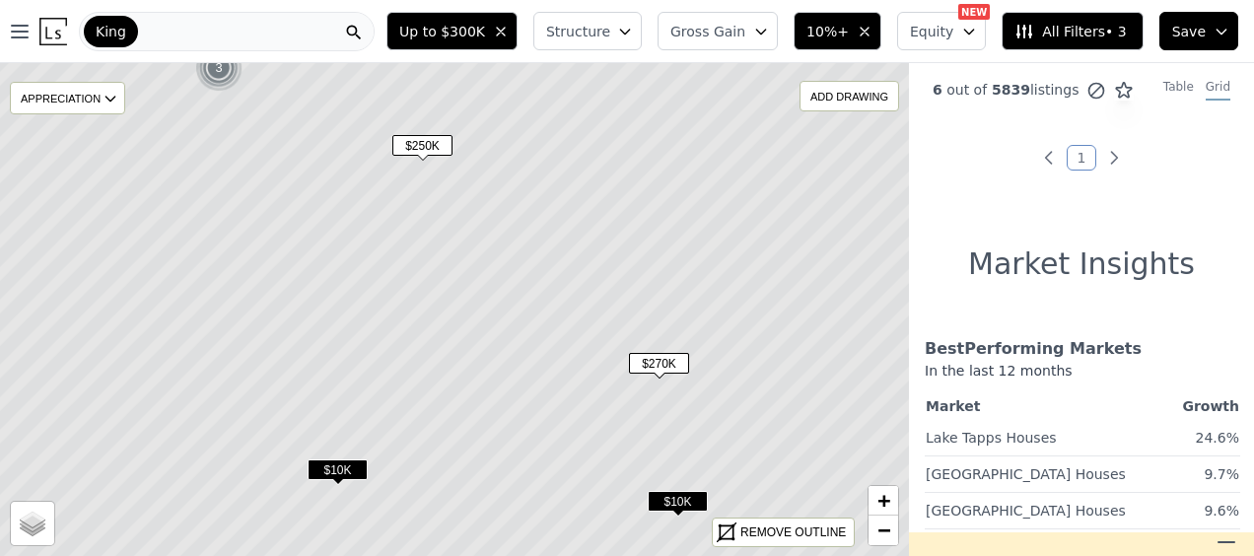
click at [662, 362] on span "$270K" at bounding box center [659, 363] width 60 height 21
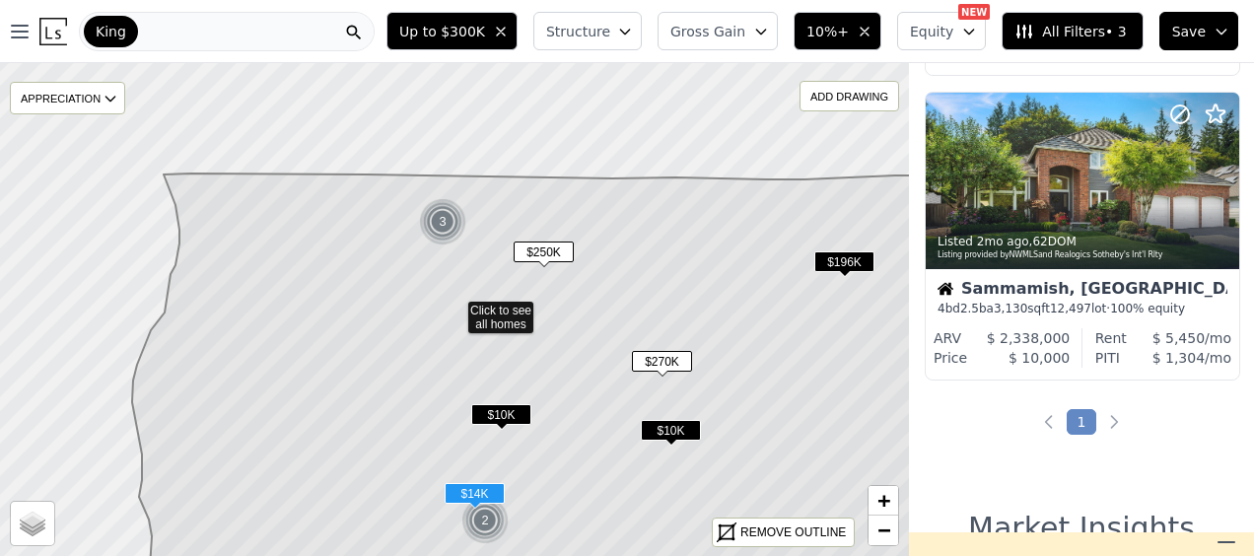
scroll to position [2461, 1]
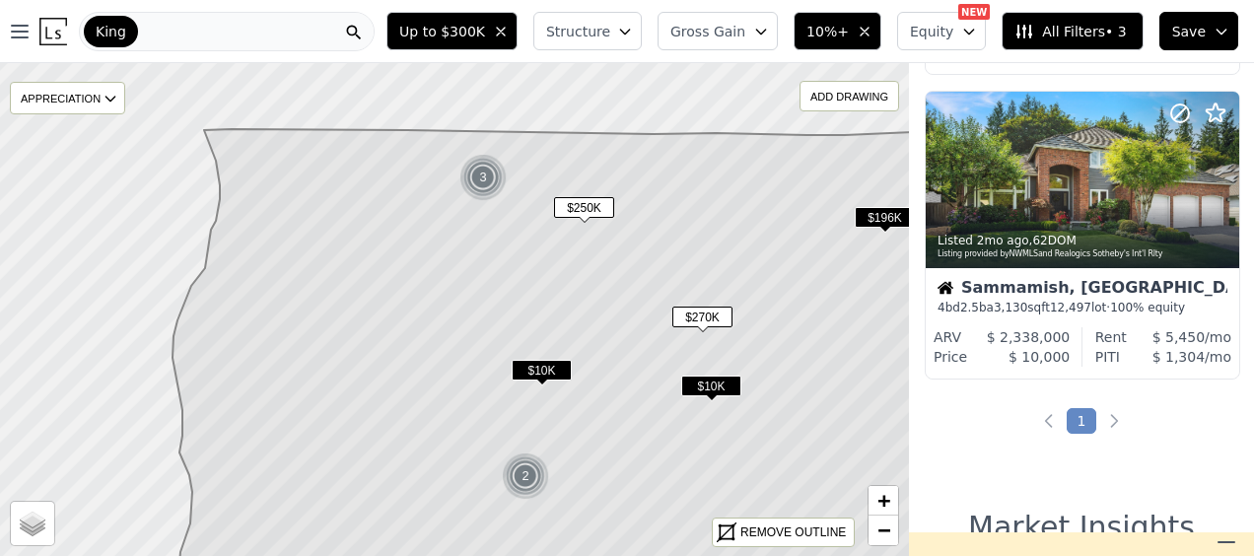
drag, startPoint x: 502, startPoint y: 323, endPoint x: 559, endPoint y: 261, distance: 84.4
click at [559, 261] on icon at bounding box center [606, 346] width 869 height 434
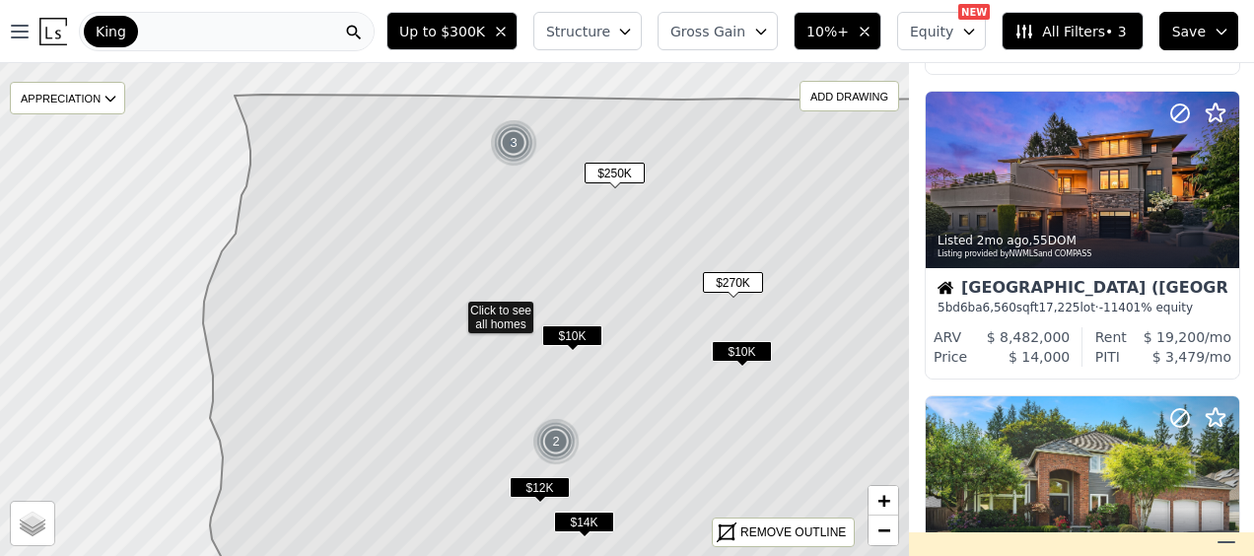
scroll to position [2766, 1]
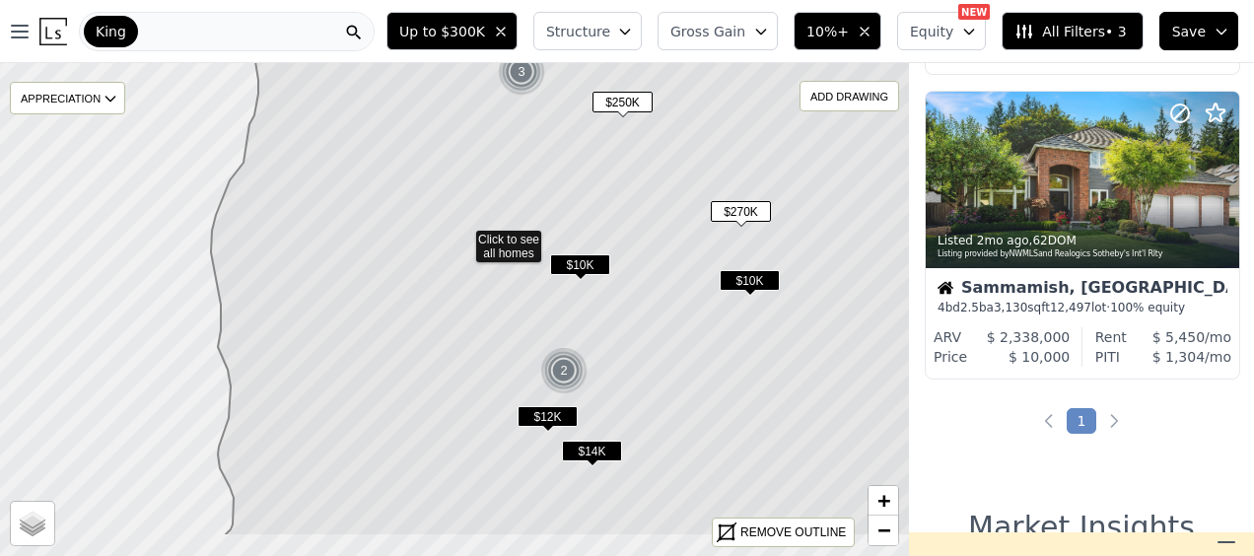
drag, startPoint x: 487, startPoint y: 280, endPoint x: 518, endPoint y: 212, distance: 75.0
click at [518, 212] on icon at bounding box center [610, 280] width 798 height 513
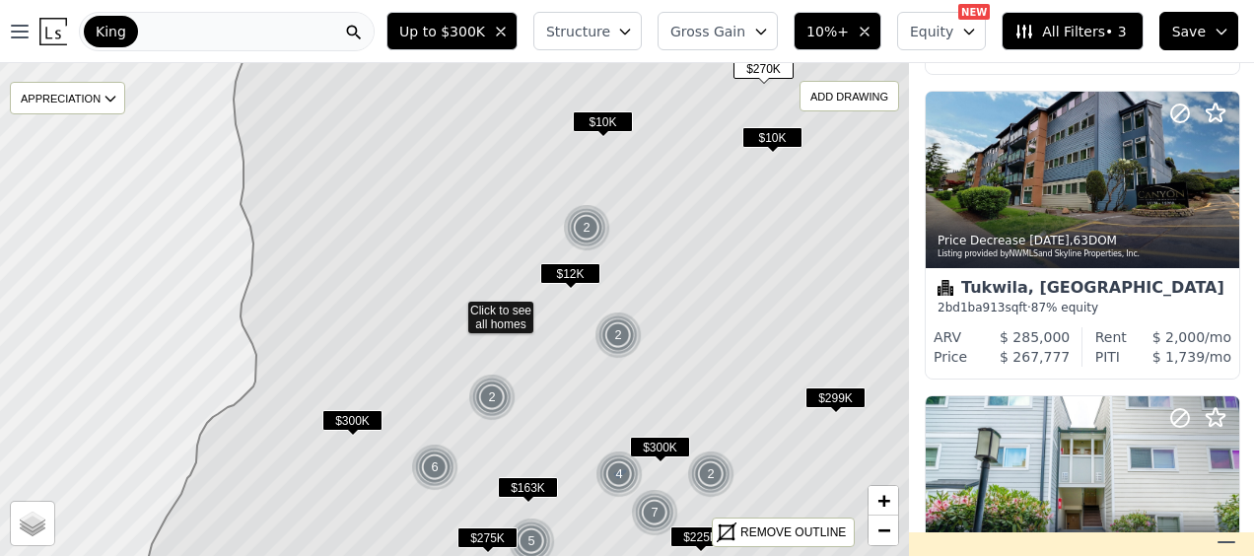
click at [672, 440] on span "$300K" at bounding box center [660, 447] width 60 height 21
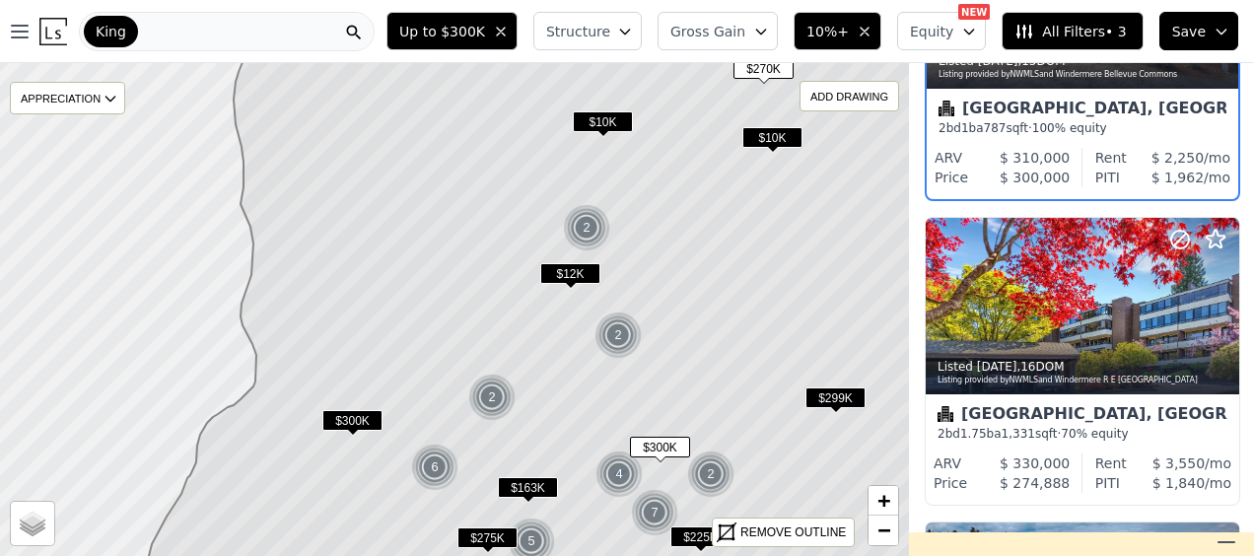
scroll to position [275, 1]
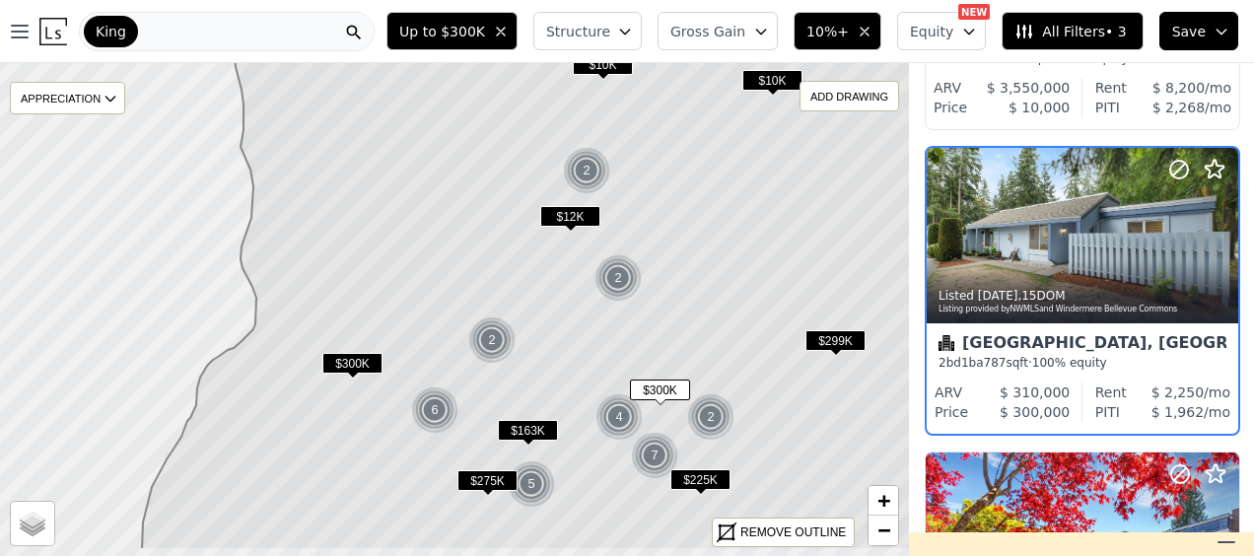
drag, startPoint x: 720, startPoint y: 213, endPoint x: 723, endPoint y: 175, distance: 37.7
click at [723, 175] on icon at bounding box center [571, 252] width 859 height 595
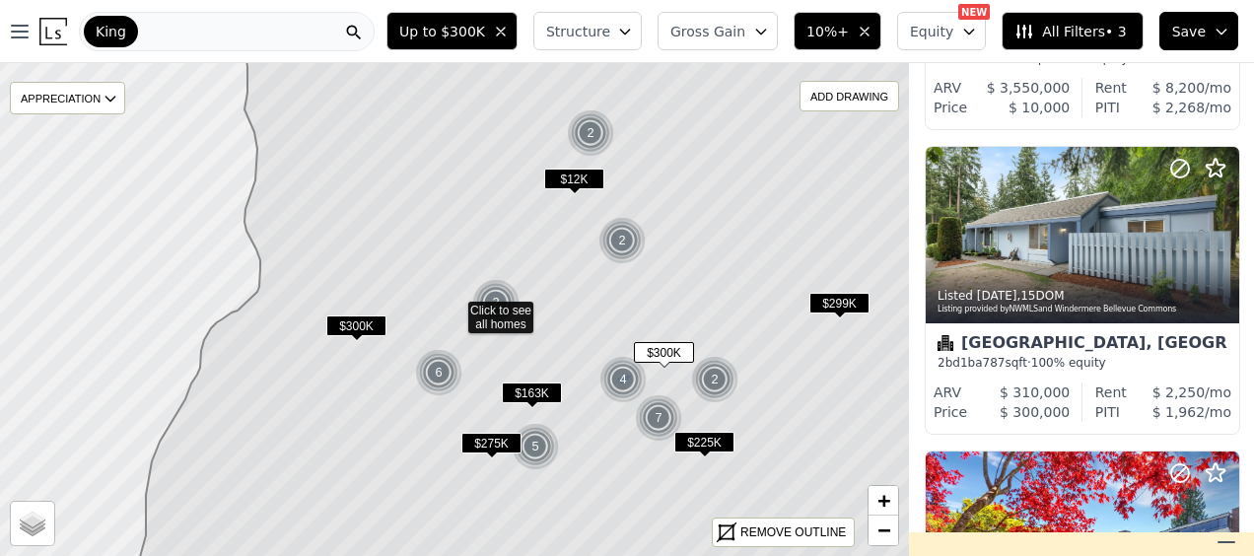
scroll to position [2709, 1]
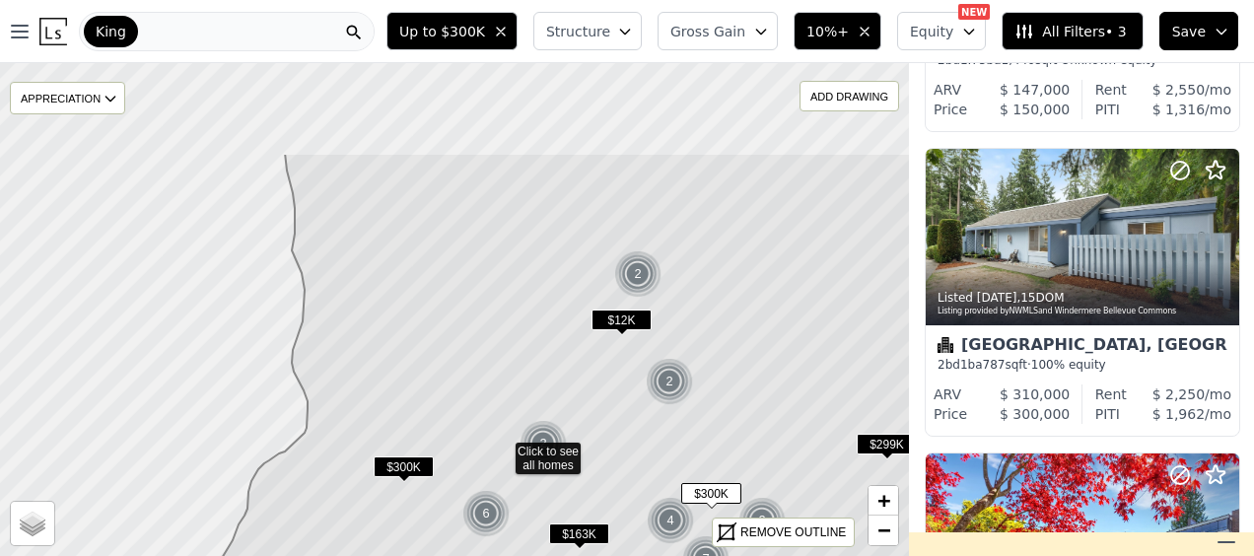
drag, startPoint x: 564, startPoint y: 265, endPoint x: 613, endPoint y: 413, distance: 155.8
click at [613, 413] on icon at bounding box center [610, 450] width 878 height 595
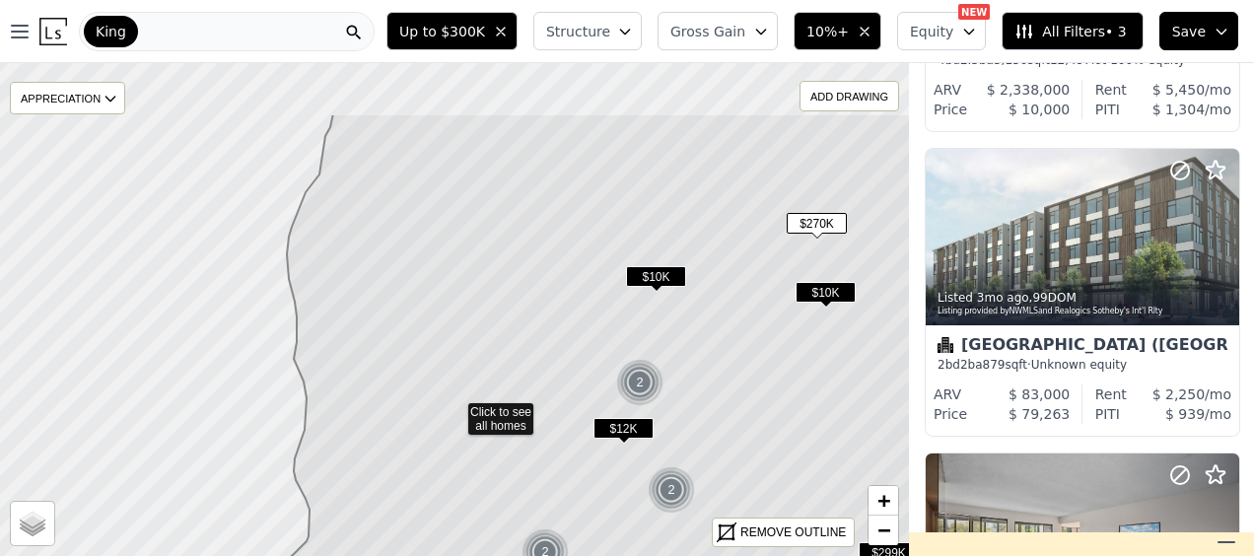
drag, startPoint x: 650, startPoint y: 315, endPoint x: 649, endPoint y: 369, distance: 53.2
click at [649, 369] on img at bounding box center [640, 382] width 48 height 47
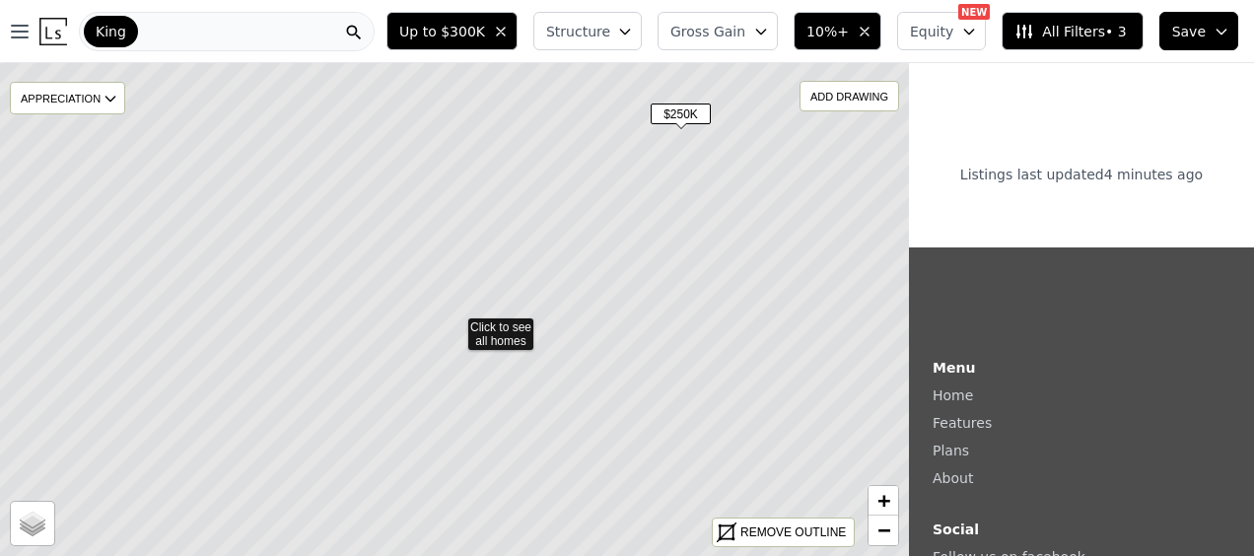
drag, startPoint x: 676, startPoint y: 159, endPoint x: 679, endPoint y: 204, distance: 45.4
click at [679, 204] on icon at bounding box center [454, 325] width 1094 height 595
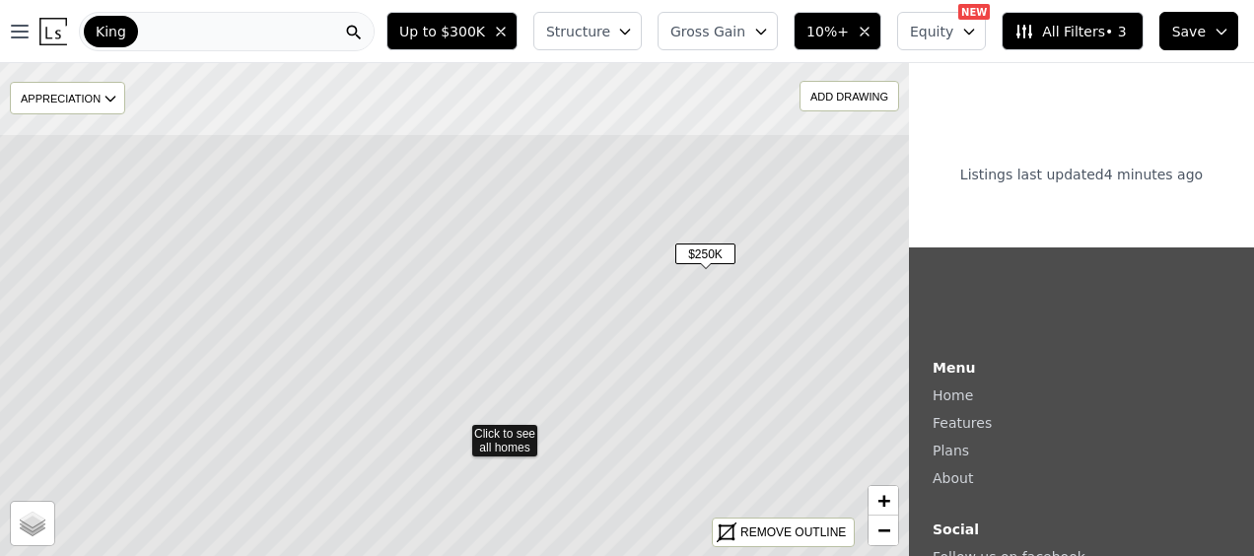
click at [699, 298] on icon at bounding box center [458, 430] width 1094 height 595
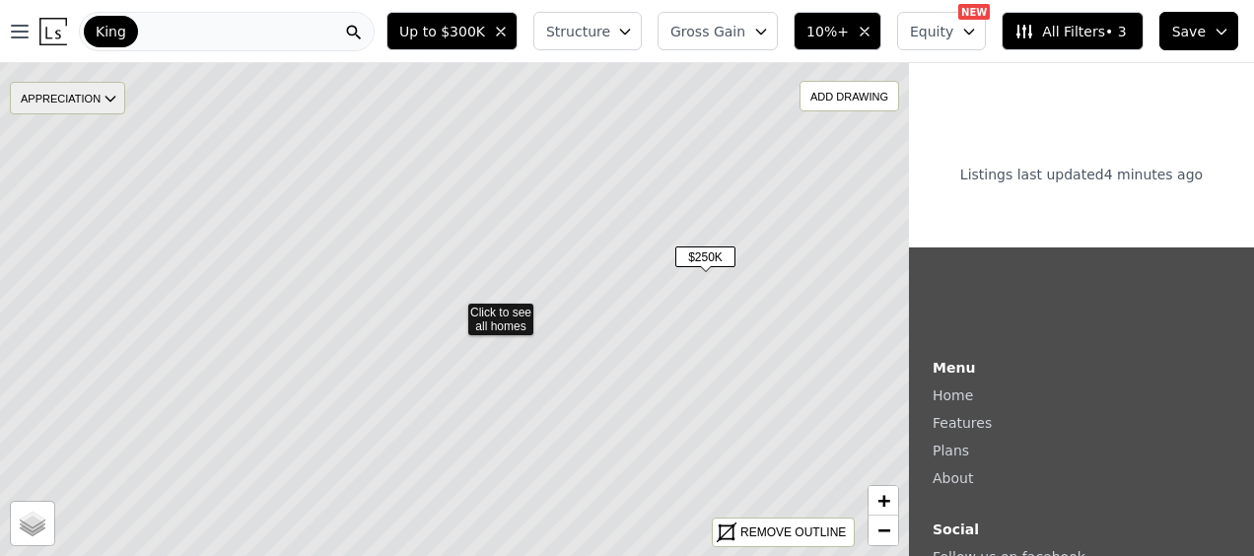
click at [94, 97] on div "APPRECIATION" at bounding box center [67, 98] width 115 height 33
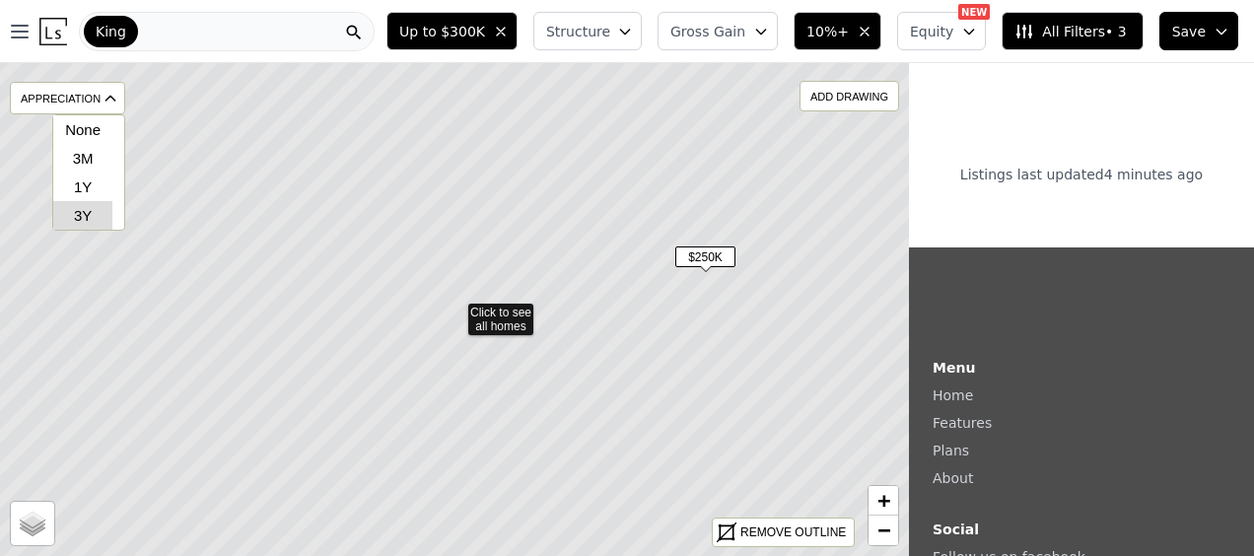
click at [91, 203] on div "3Y" at bounding box center [82, 215] width 59 height 29
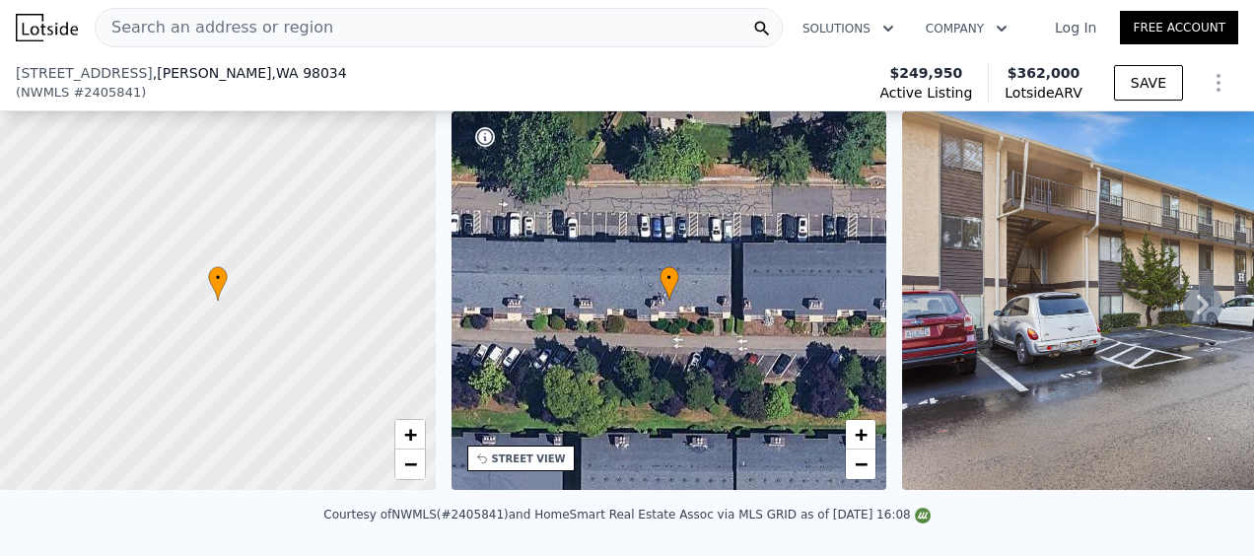
scroll to position [388, 0]
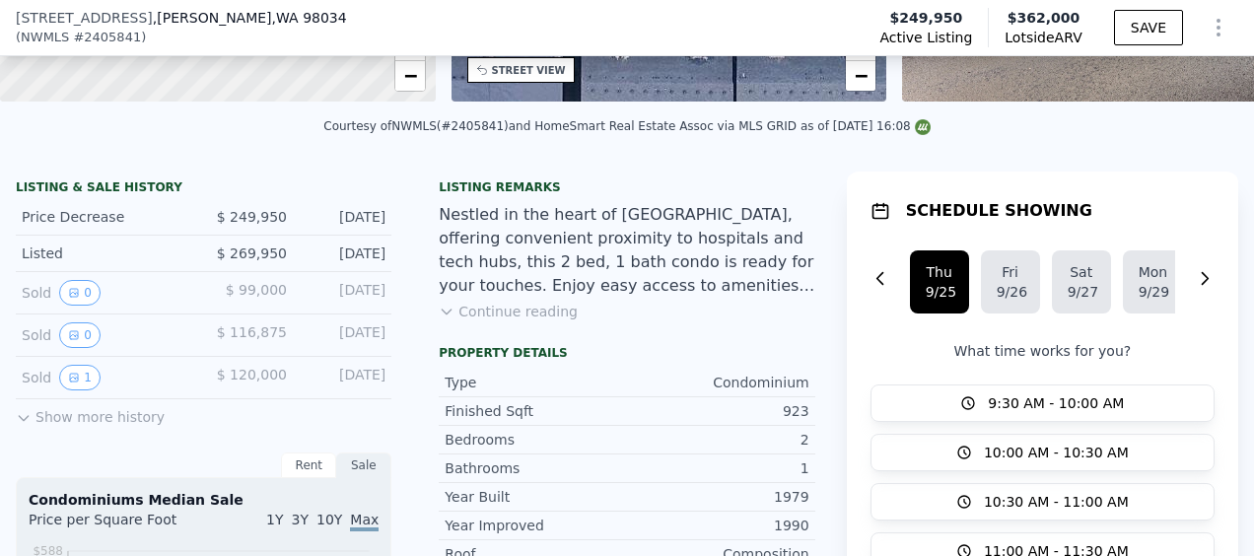
click at [527, 321] on button "Continue reading" at bounding box center [508, 312] width 139 height 20
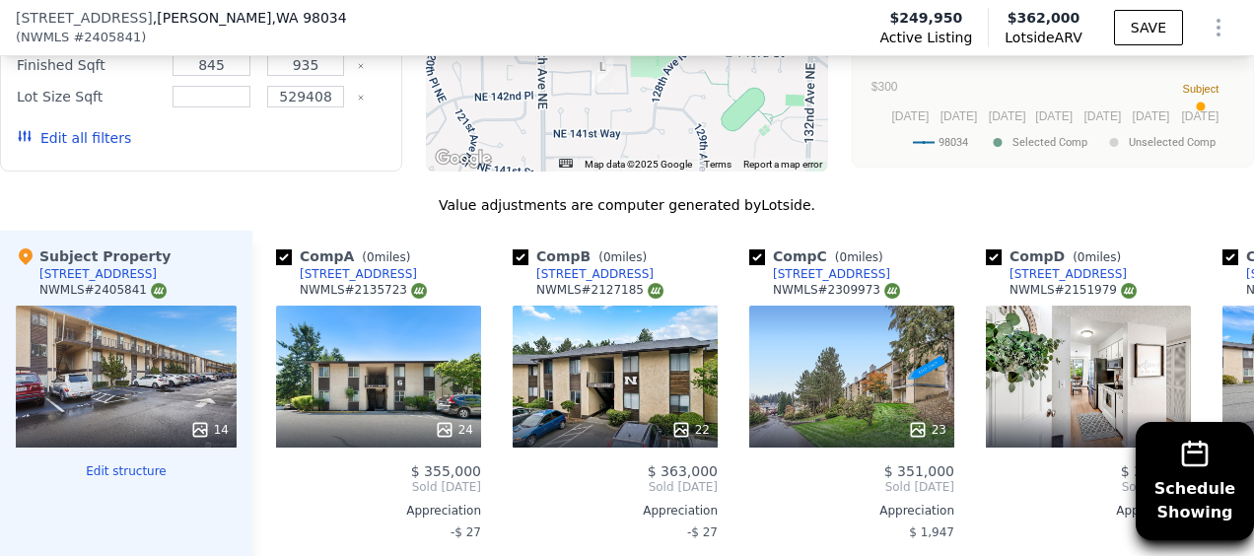
scroll to position [1961, 0]
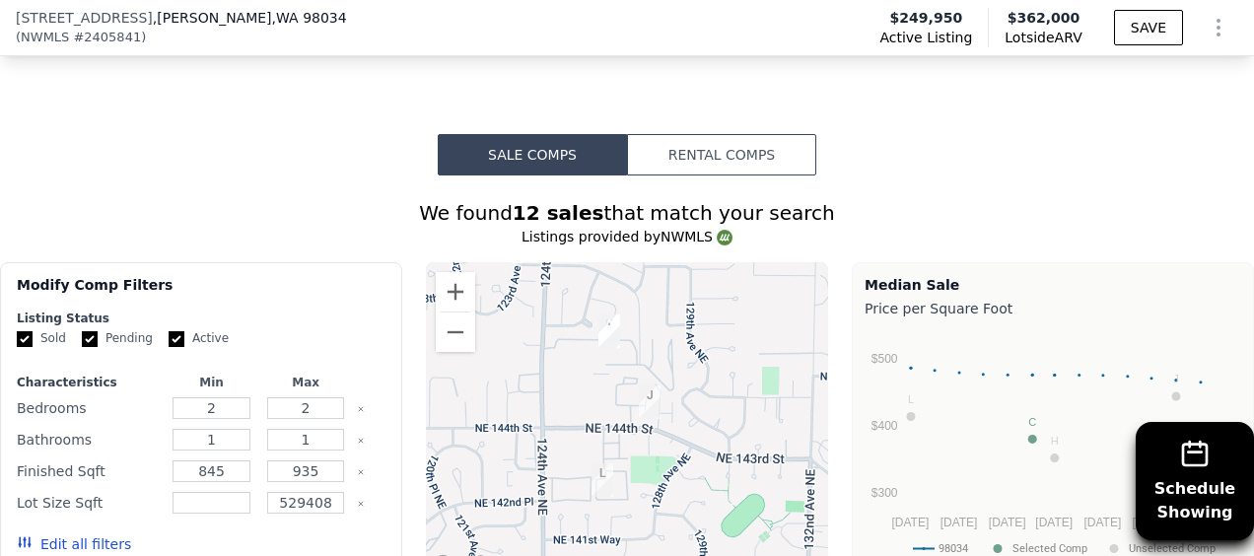
click at [720, 134] on button "Rental Comps" at bounding box center [721, 154] width 189 height 41
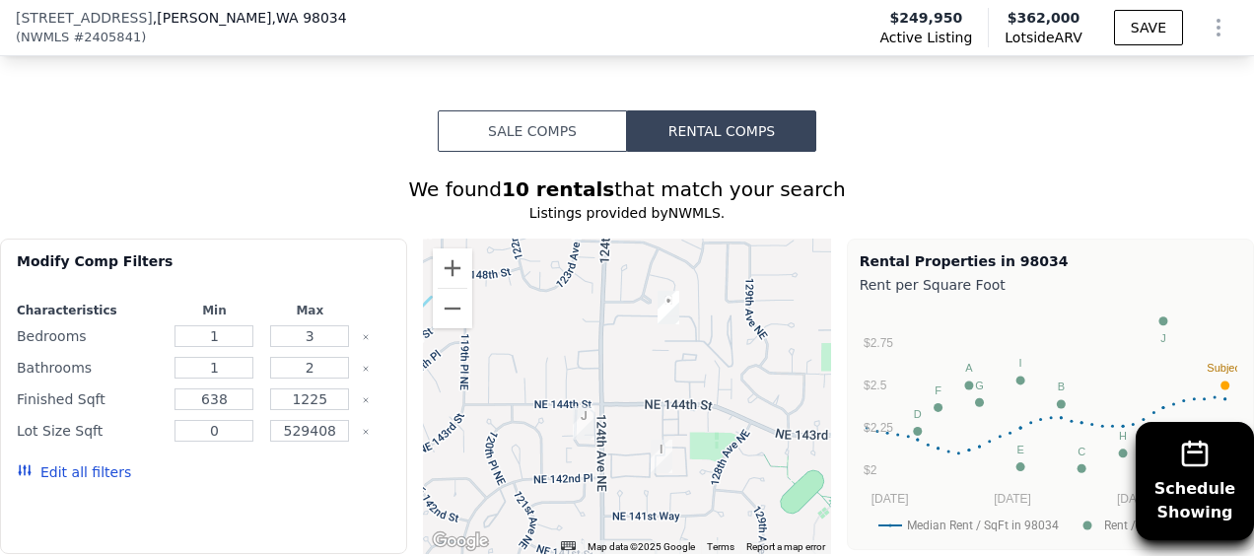
scroll to position [1983, 0]
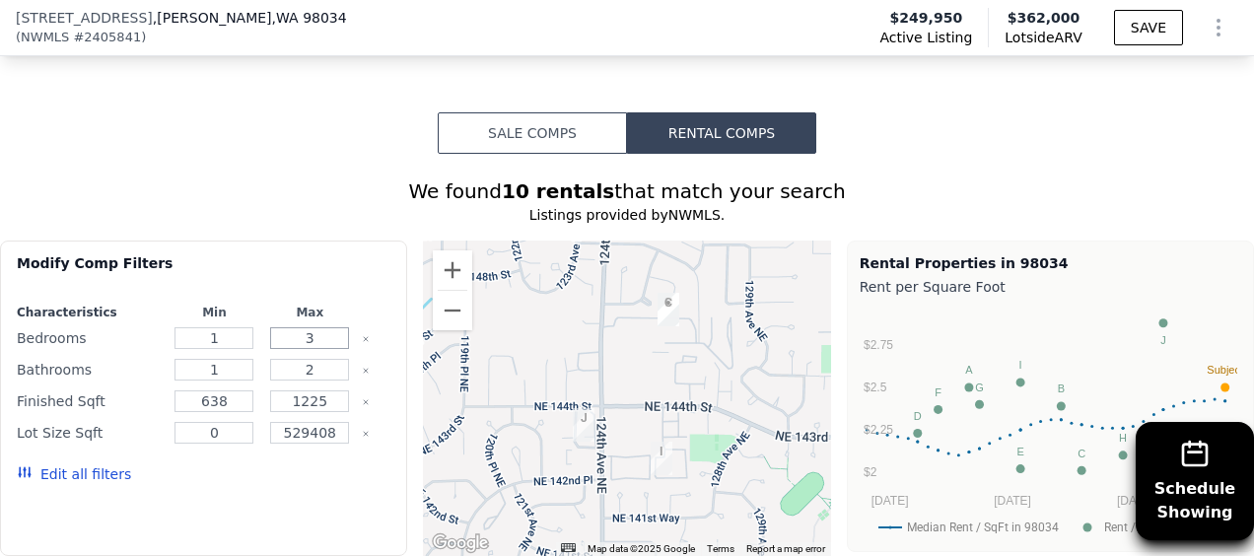
click at [307, 327] on input "3" at bounding box center [309, 338] width 79 height 22
type input "2"
click at [307, 327] on input "number" at bounding box center [309, 338] width 79 height 22
type input "2"
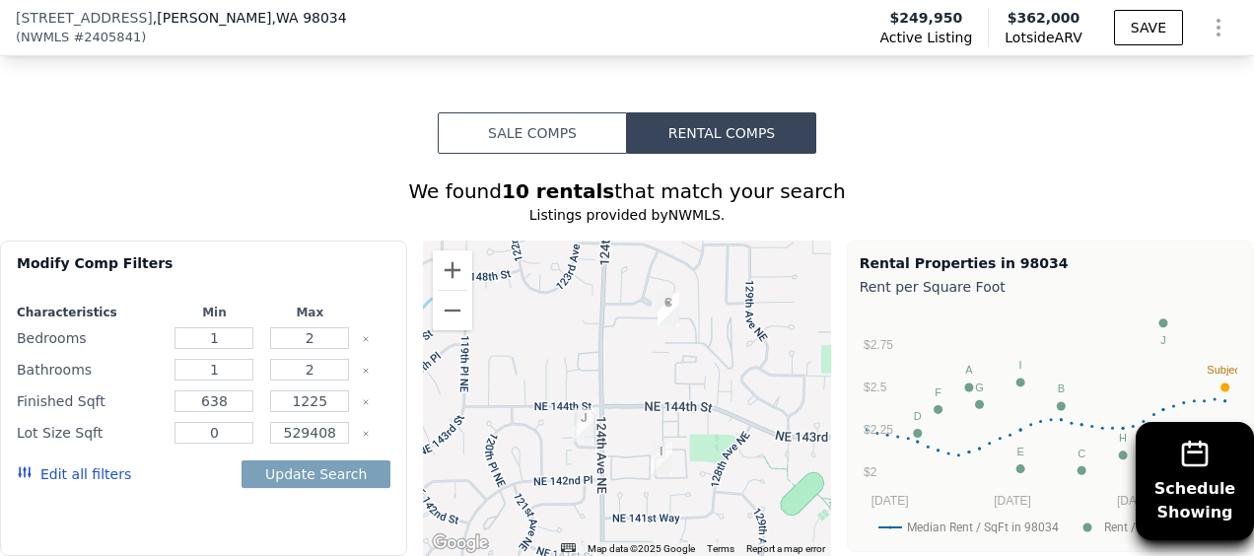
click at [323, 356] on div "2" at bounding box center [310, 370] width 88 height 28
click at [316, 359] on input "2" at bounding box center [309, 370] width 79 height 22
type input "1"
click at [327, 460] on button "Update Search" at bounding box center [315, 474] width 149 height 28
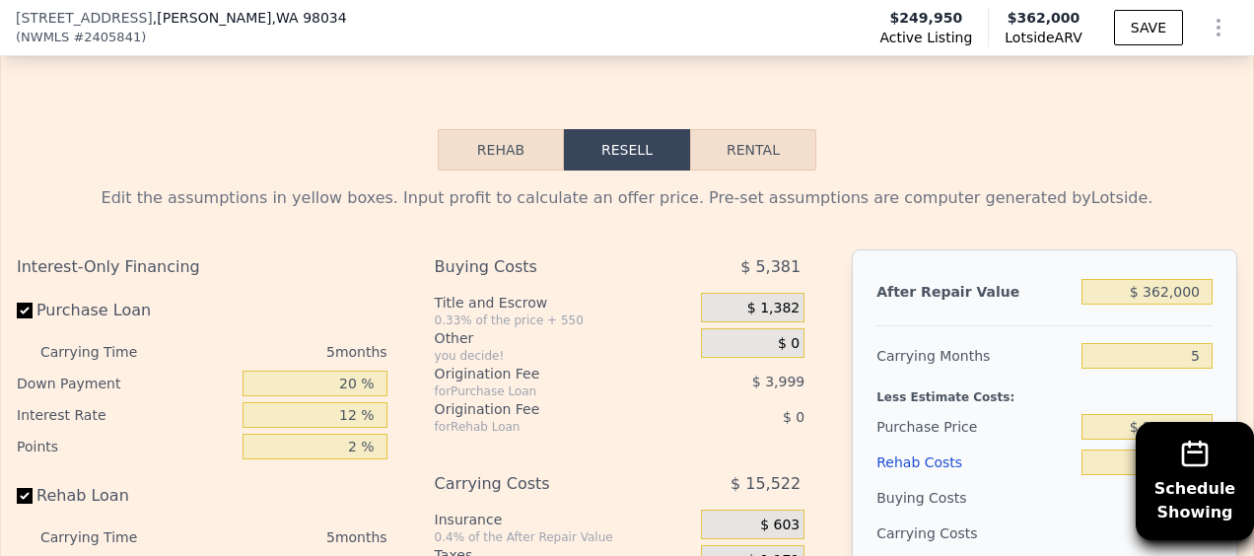
scroll to position [3201, 0]
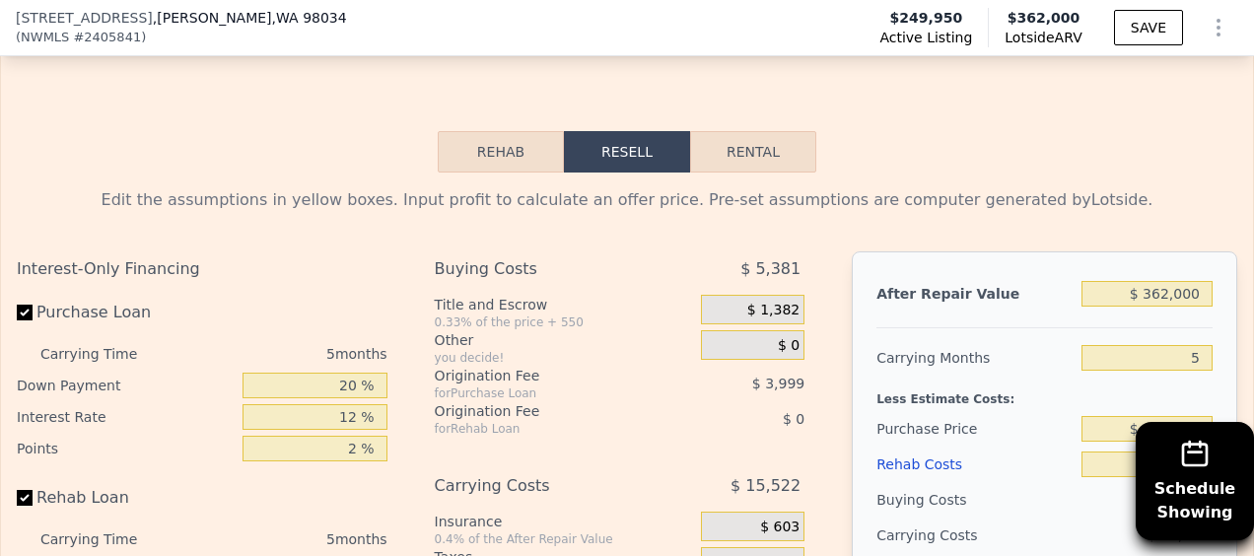
click at [776, 131] on button "Rental" at bounding box center [753, 151] width 126 height 41
select select "30"
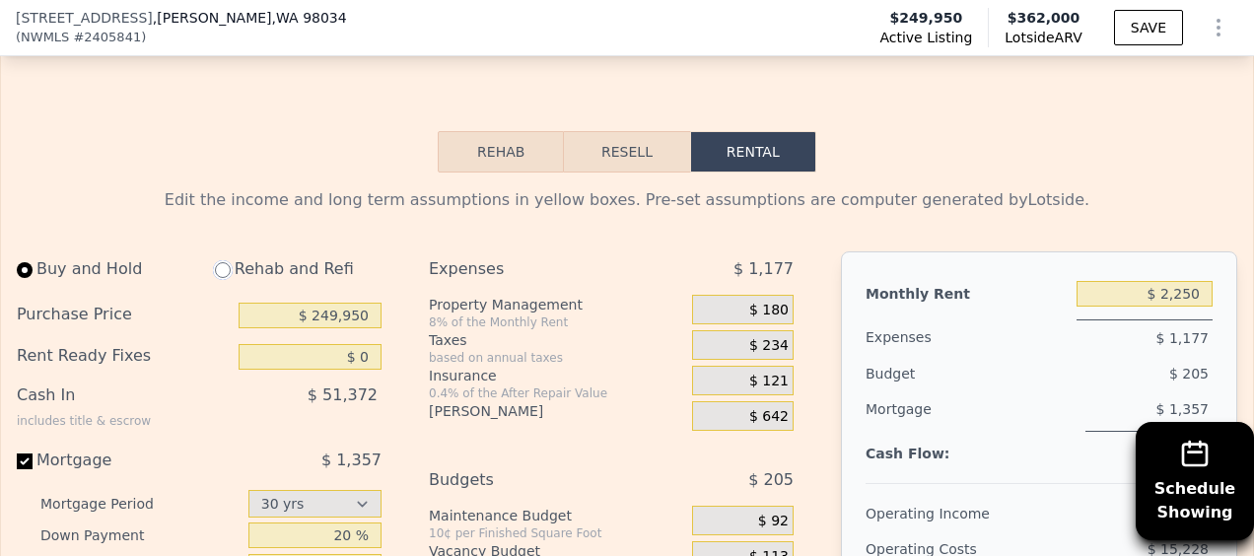
click at [221, 262] on input "radio" at bounding box center [223, 270] width 16 height 16
radio input "true"
select select "30"
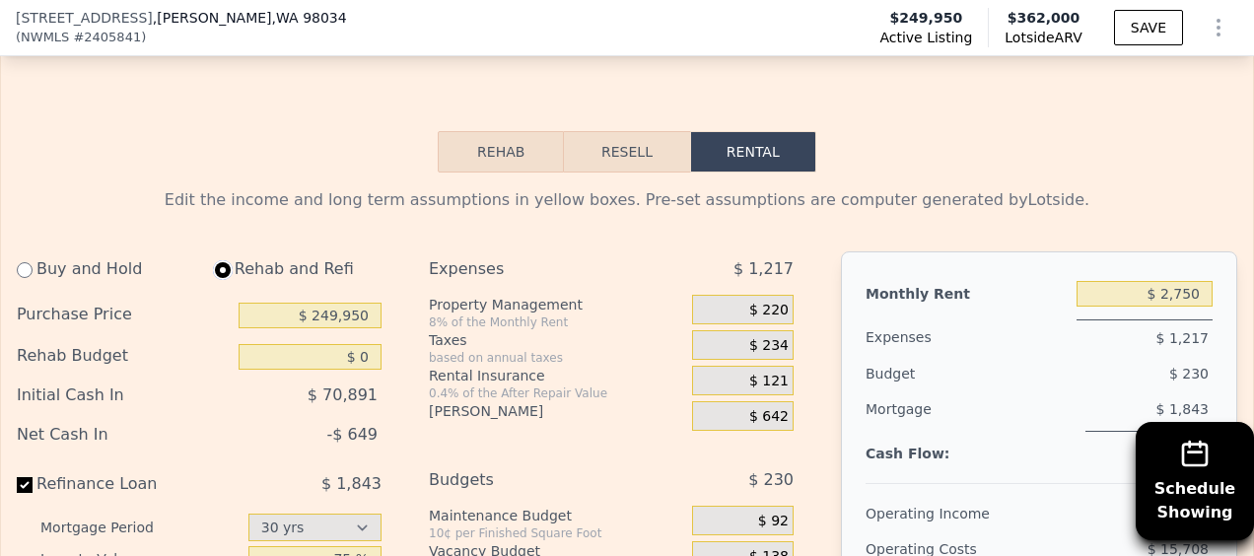
type input "$ 2,750"
click at [326, 303] on input "$ 249,950" at bounding box center [310, 316] width 143 height 26
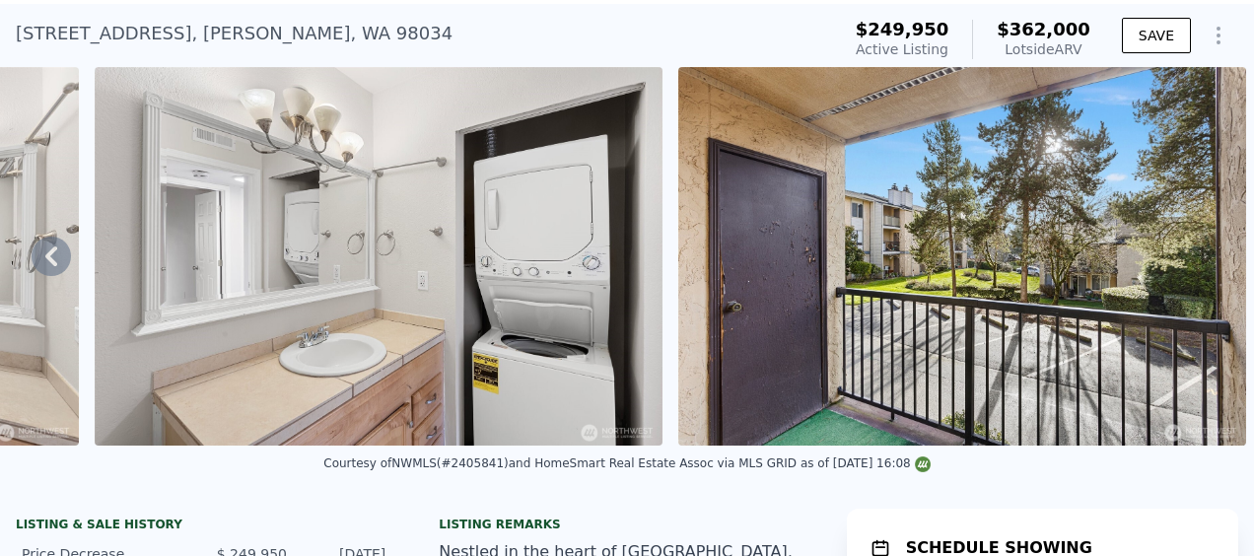
scroll to position [0, 0]
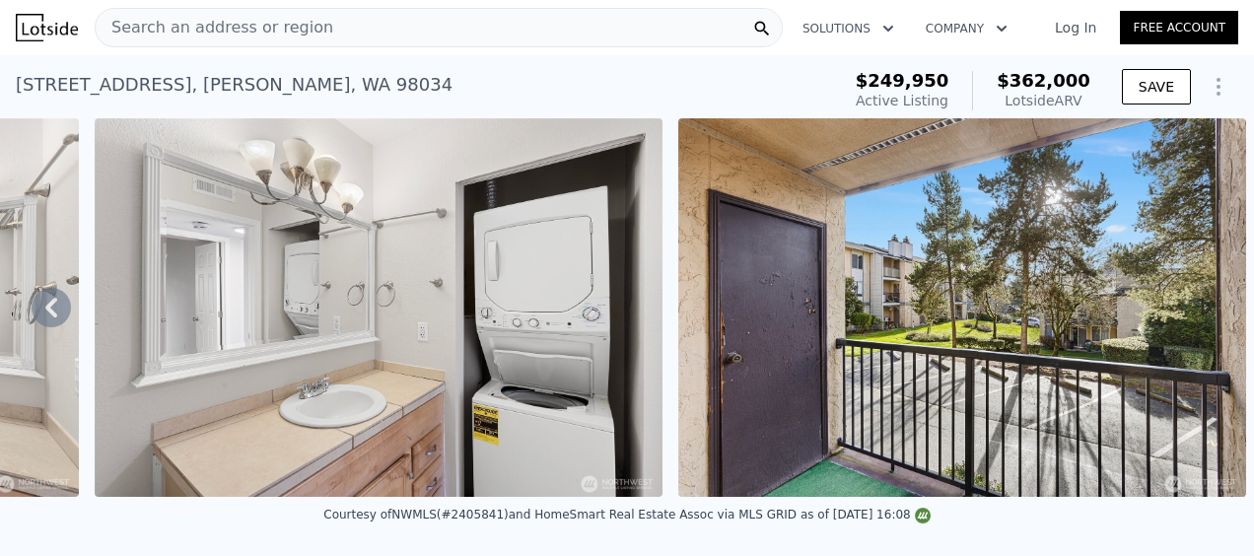
click at [384, 91] on div "[STREET_ADDRESS]" at bounding box center [234, 85] width 437 height 28
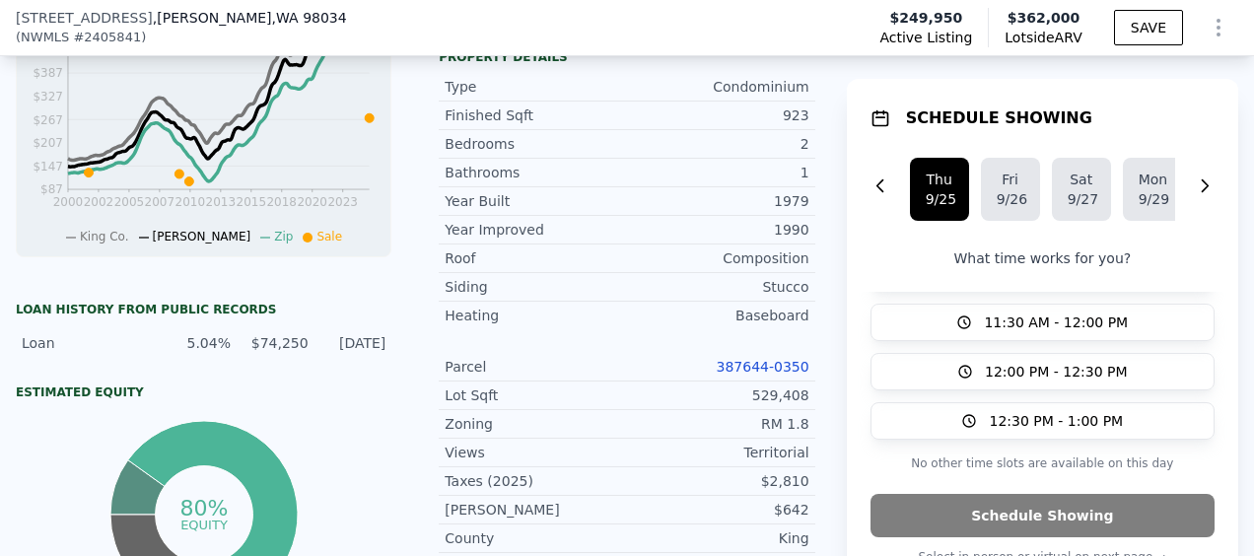
scroll to position [758, 0]
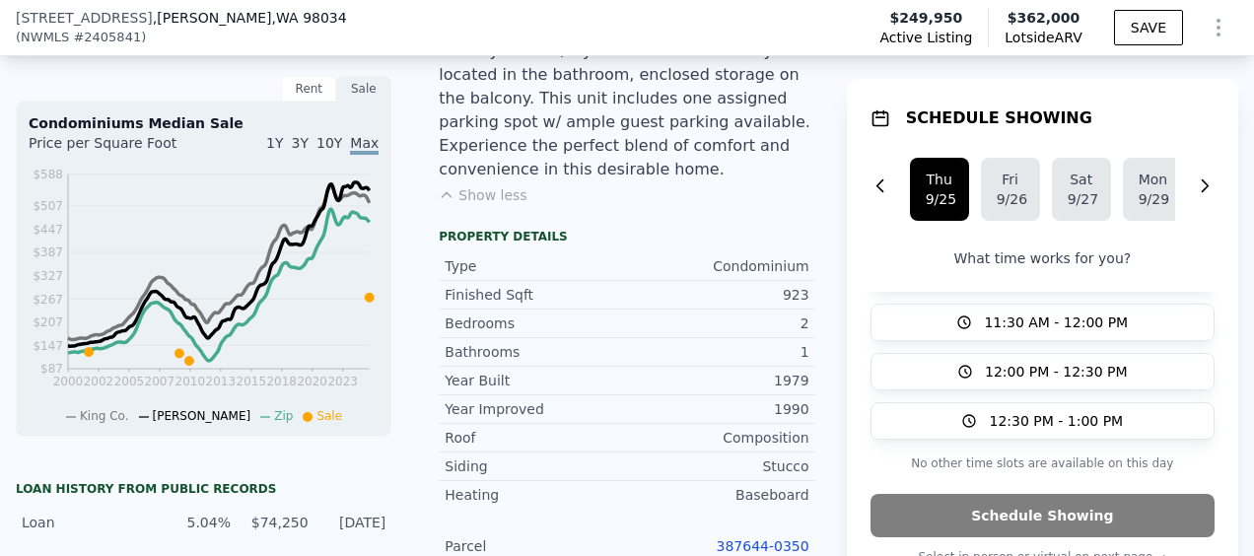
click at [313, 21] on span ", WA 98034" at bounding box center [309, 18] width 75 height 16
select select "30"
type input "3"
type input "2"
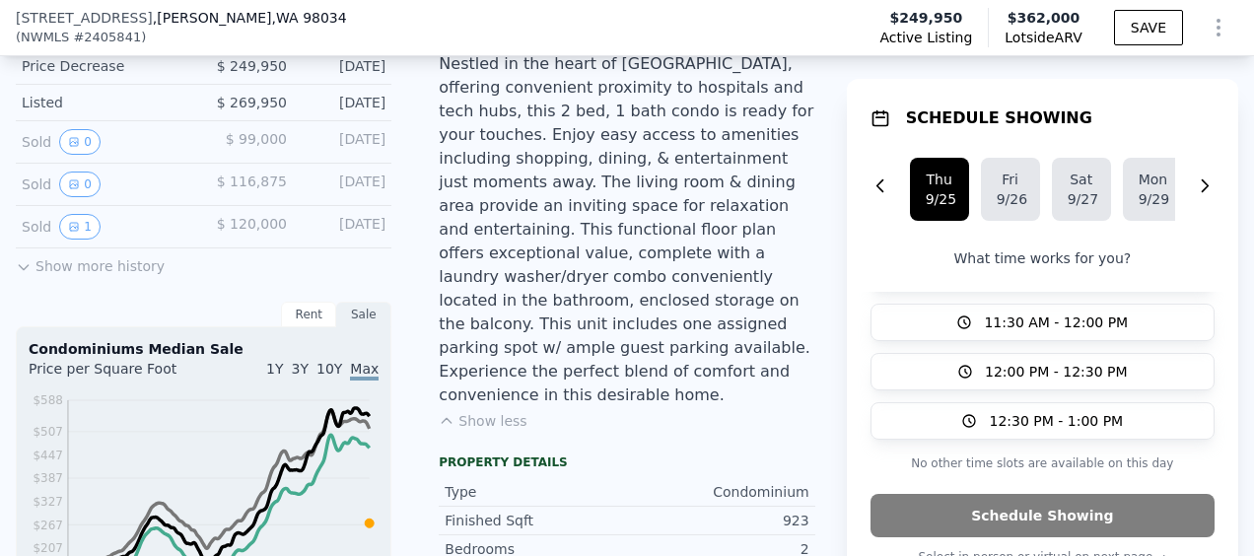
scroll to position [942, 0]
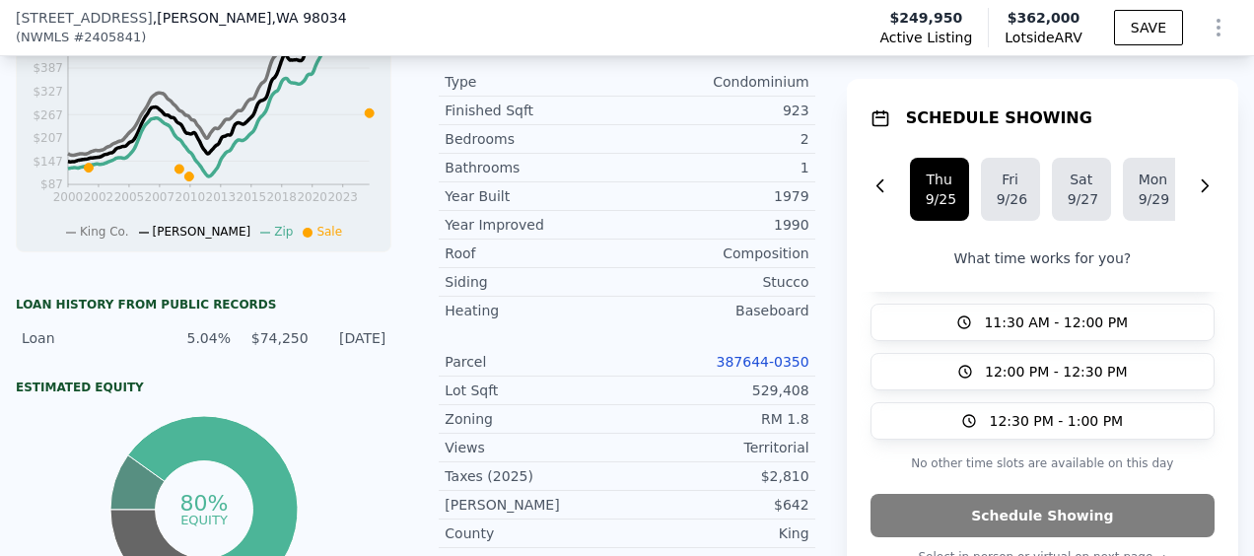
click at [758, 354] on link "387644-0350" at bounding box center [763, 362] width 93 height 16
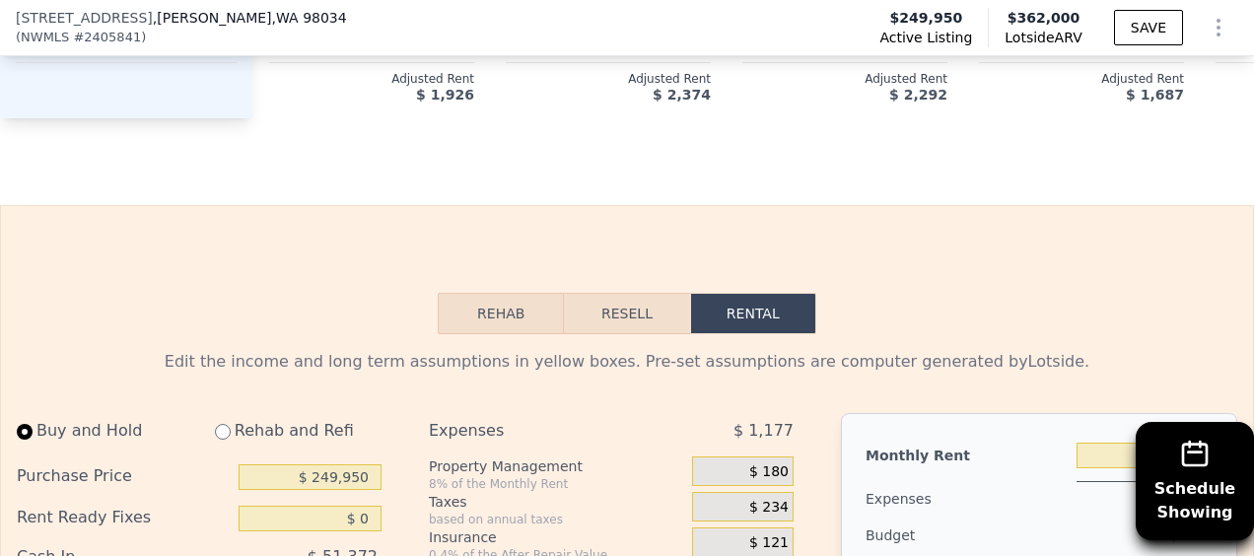
scroll to position [3320, 0]
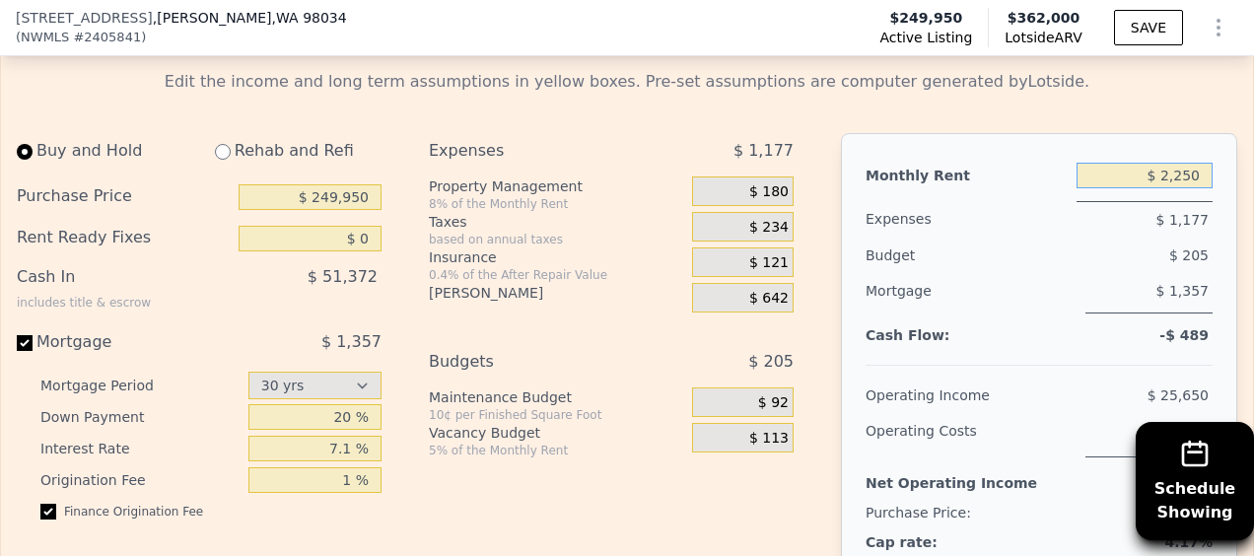
click at [1167, 163] on input "$ 2,250" at bounding box center [1144, 176] width 136 height 26
type input "$ 2,500"
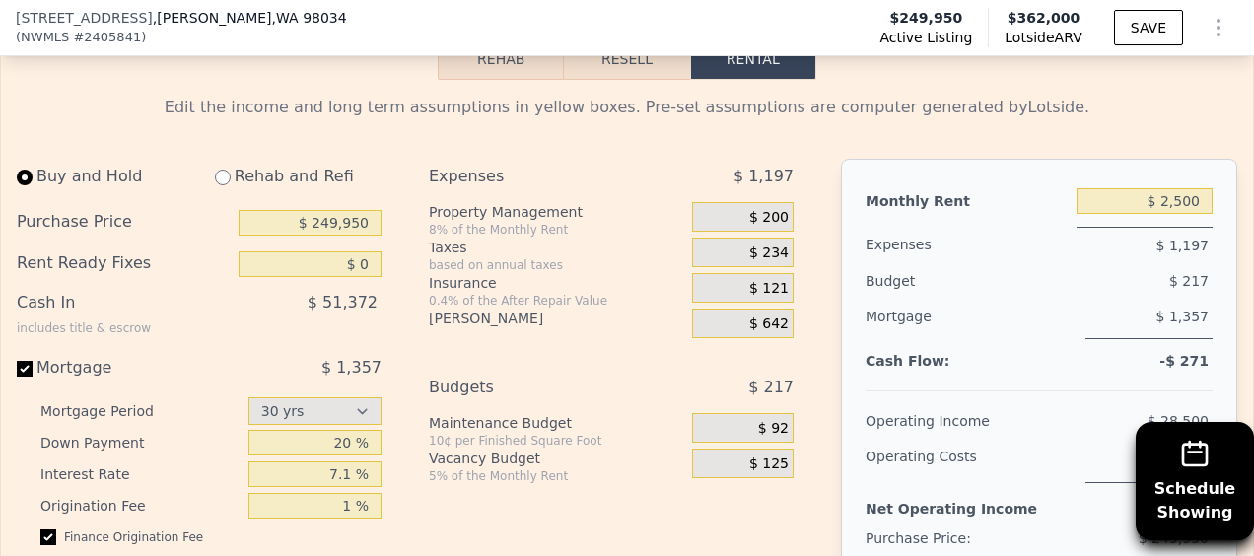
scroll to position [3289, 0]
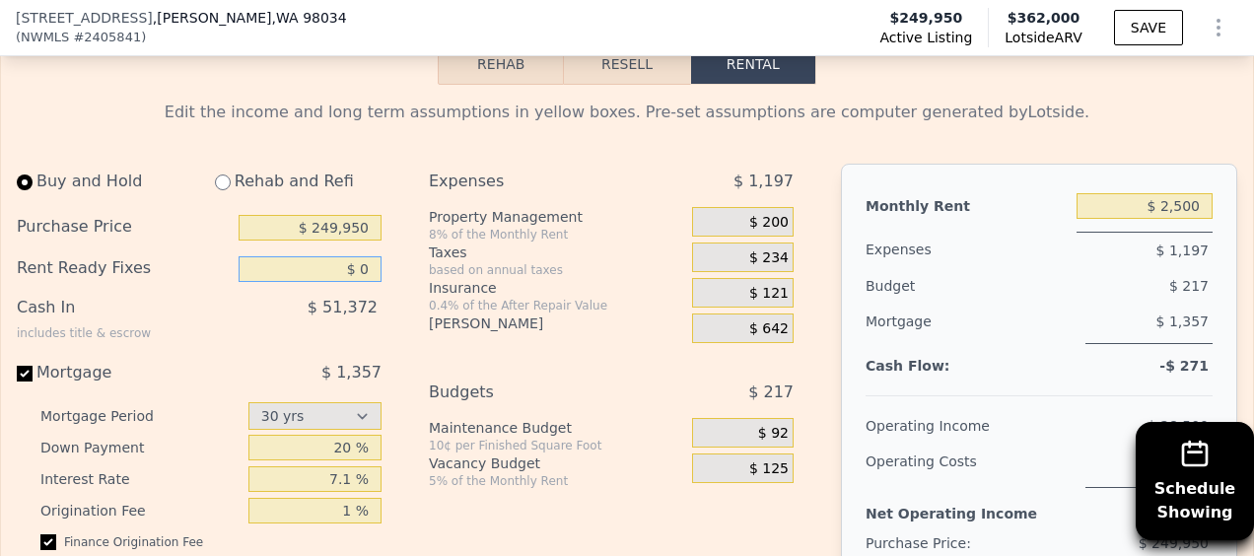
click at [360, 256] on input "$ 0" at bounding box center [310, 269] width 143 height 26
type input "$ 4"
type input "$ 30,000"
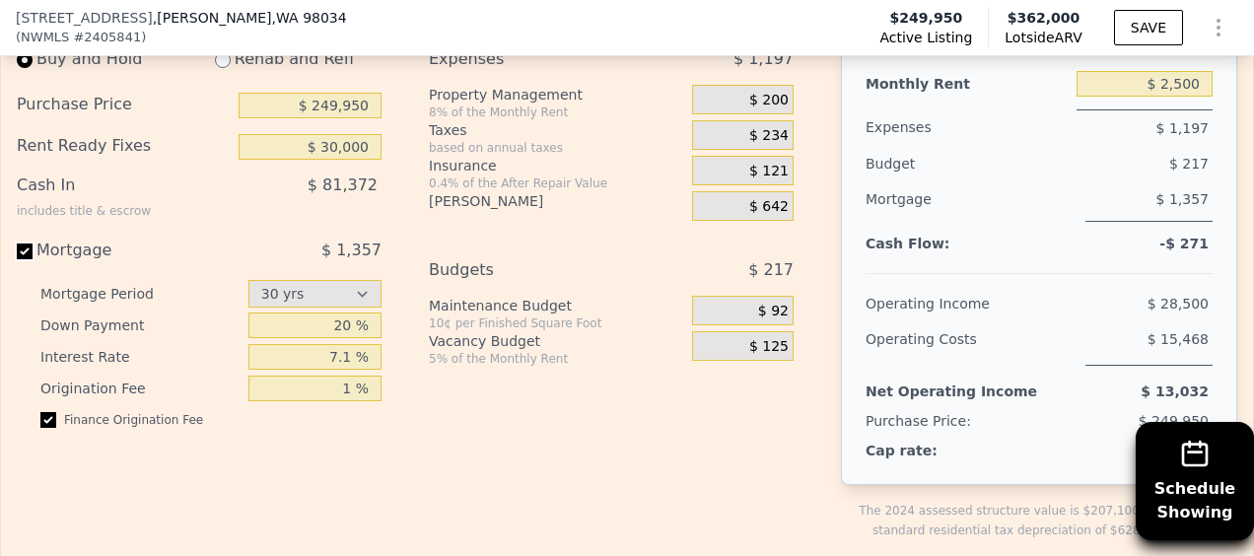
scroll to position [3173, 0]
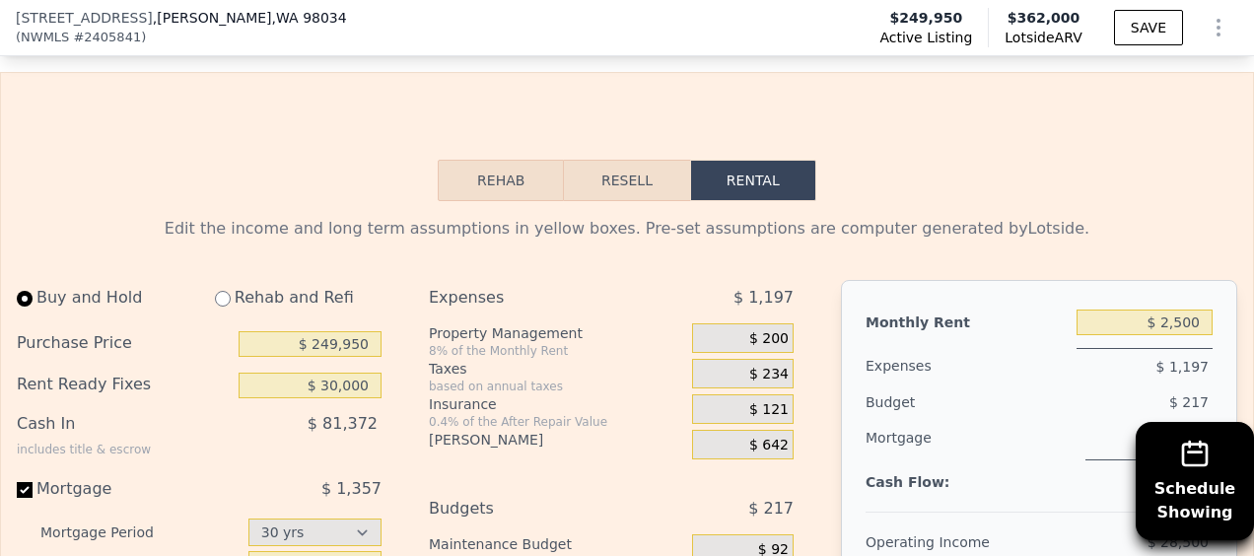
click at [775, 330] on span "$ 200" at bounding box center [768, 339] width 39 height 18
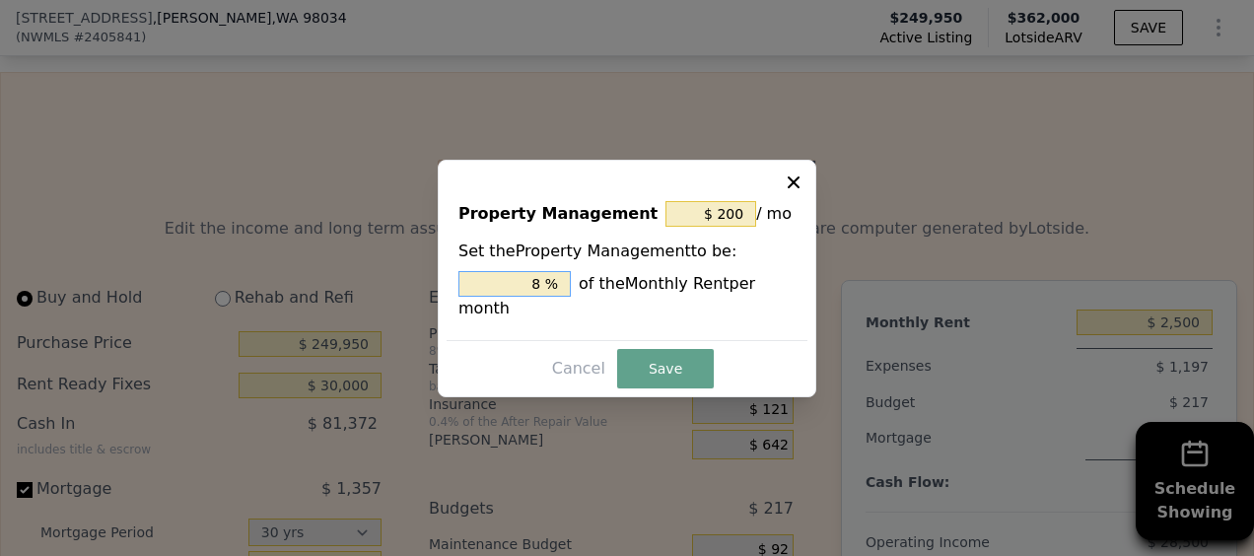
click at [534, 297] on input "8 %" at bounding box center [514, 284] width 112 height 26
type input "$ 0"
type input "0 %"
click at [674, 357] on button "Save" at bounding box center [665, 368] width 97 height 39
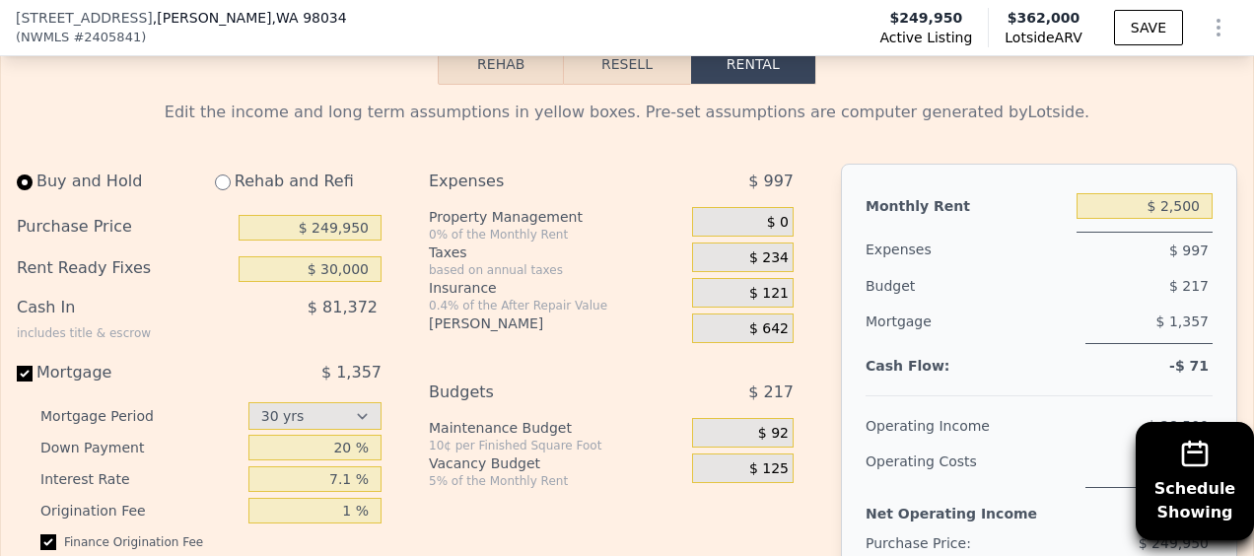
scroll to position [3300, 0]
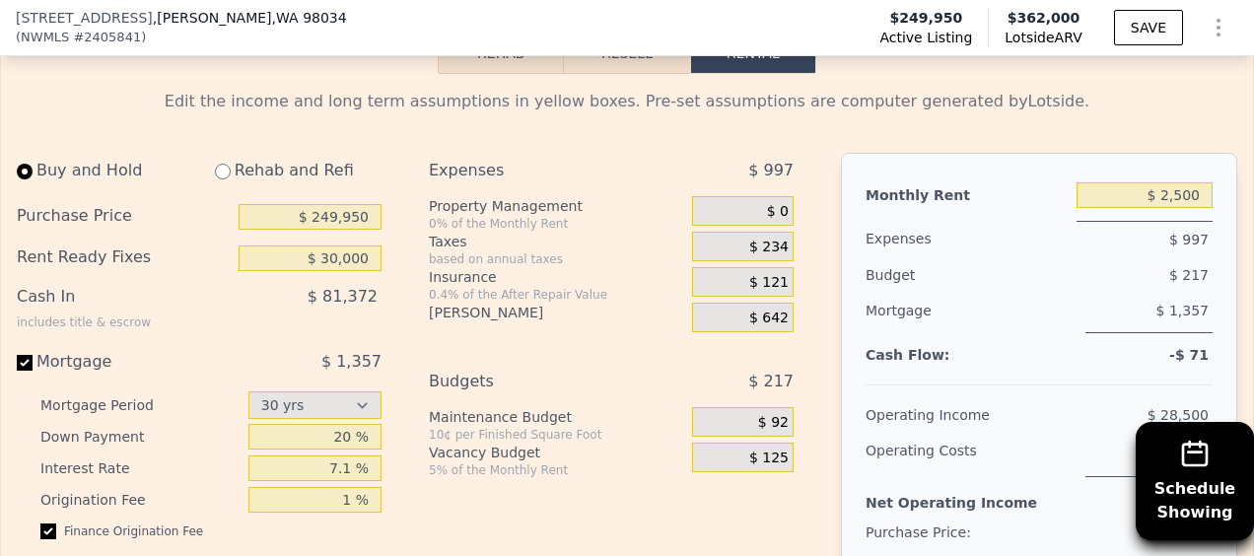
click at [779, 443] on div "$ 125" at bounding box center [743, 458] width 102 height 30
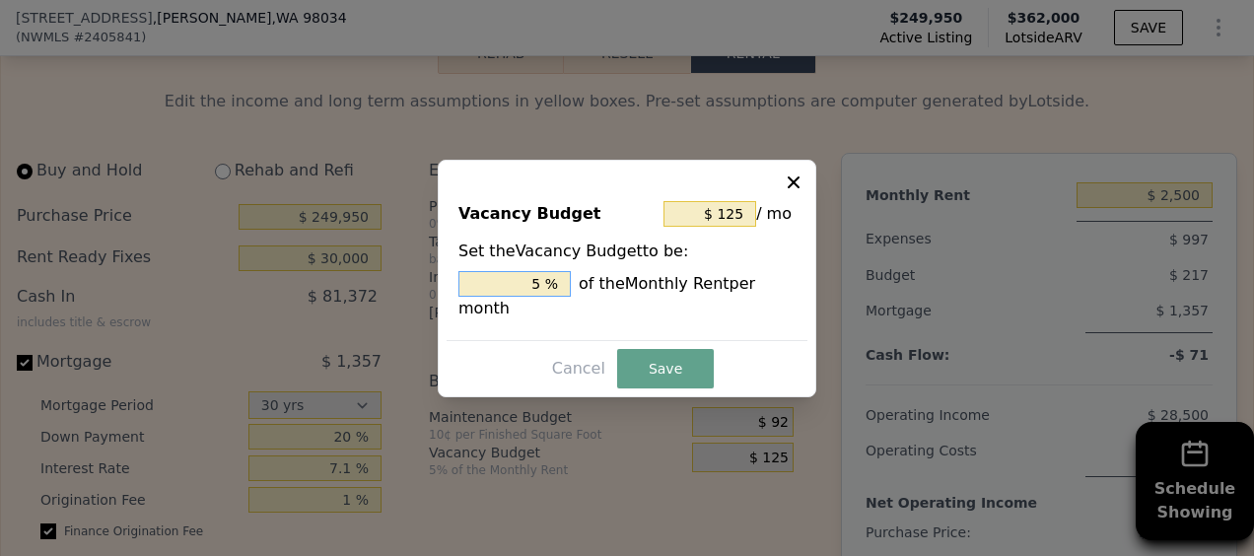
click at [544, 294] on input "5 %" at bounding box center [514, 284] width 112 height 26
click at [538, 294] on input "5 %" at bounding box center [514, 284] width 112 height 26
type input "$ 25"
type input "1 %"
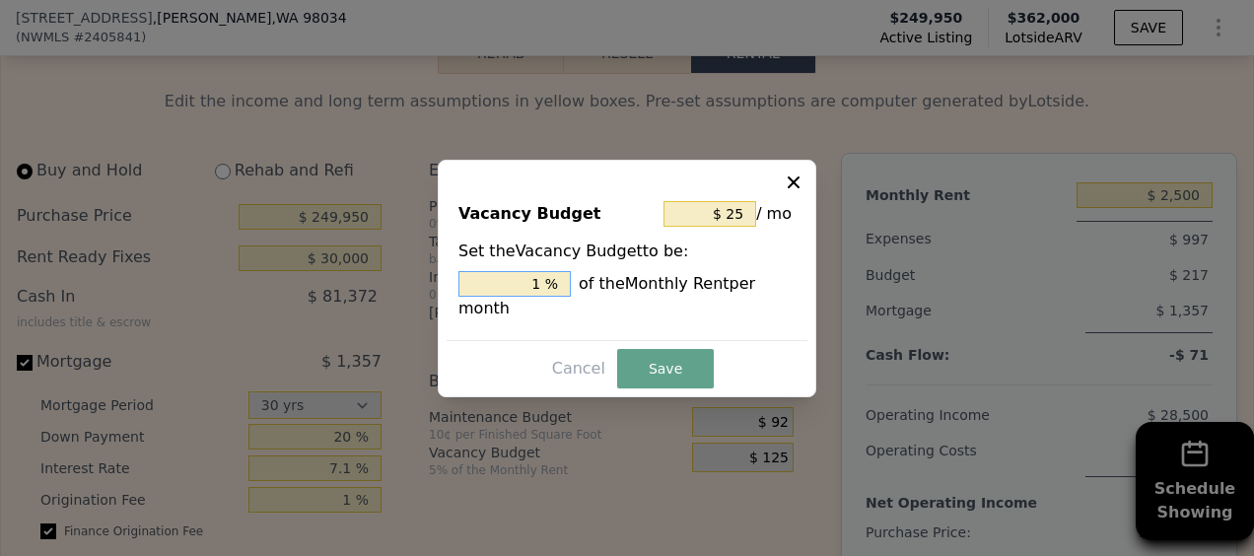
type input "$ 400"
type input "16 %"
click at [645, 349] on button "Save" at bounding box center [665, 368] width 97 height 39
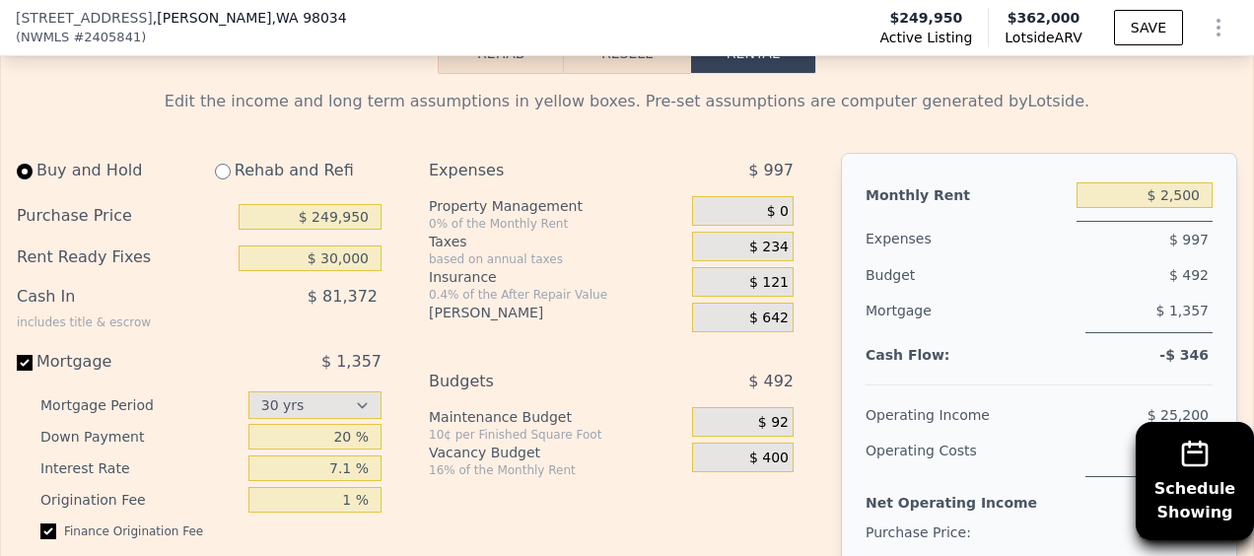
click at [787, 434] on div "Expenses $ 997 Property Management 0% of the Monthly Rent $ 0 Taxes based on an…" at bounding box center [619, 418] width 380 height 530
click at [762, 449] on span "$ 400" at bounding box center [768, 458] width 39 height 18
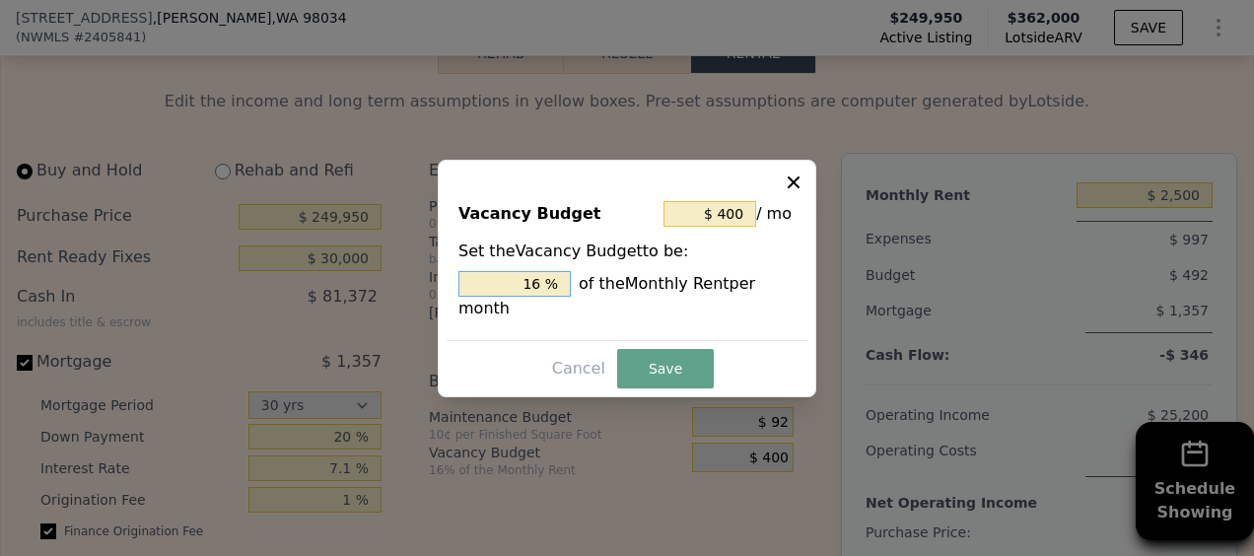
click at [535, 297] on input "16 %" at bounding box center [514, 284] width 112 height 26
type input "$ 125"
type input "5 %"
click at [684, 359] on button "Save" at bounding box center [665, 368] width 97 height 39
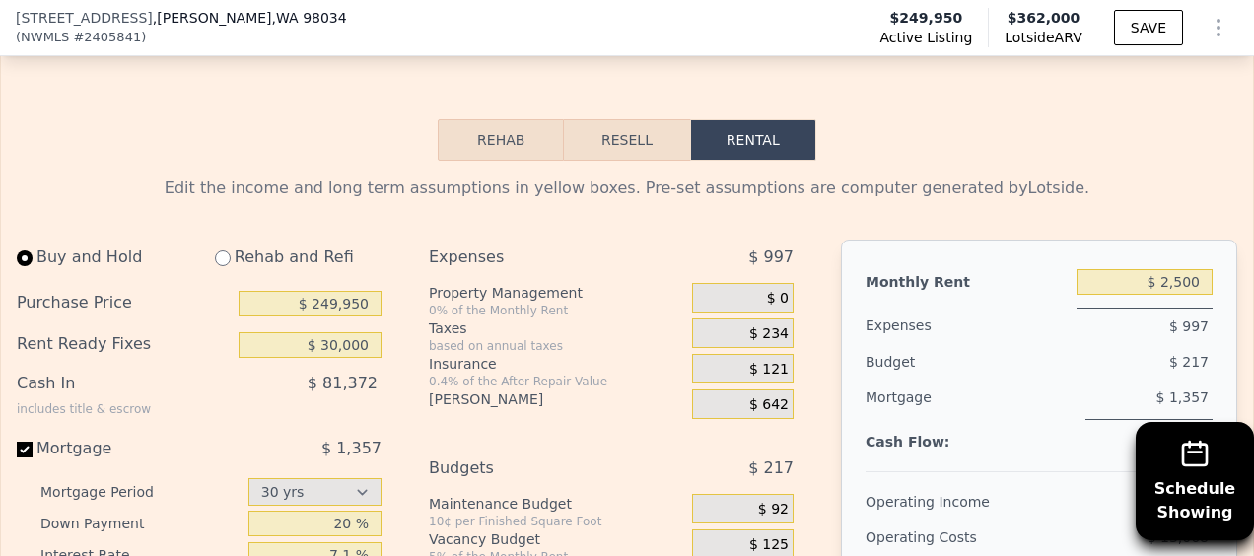
scroll to position [3212, 0]
click at [336, 292] on input "$ 249,950" at bounding box center [310, 305] width 143 height 26
click at [336, 292] on input "$ 230" at bounding box center [310, 305] width 143 height 26
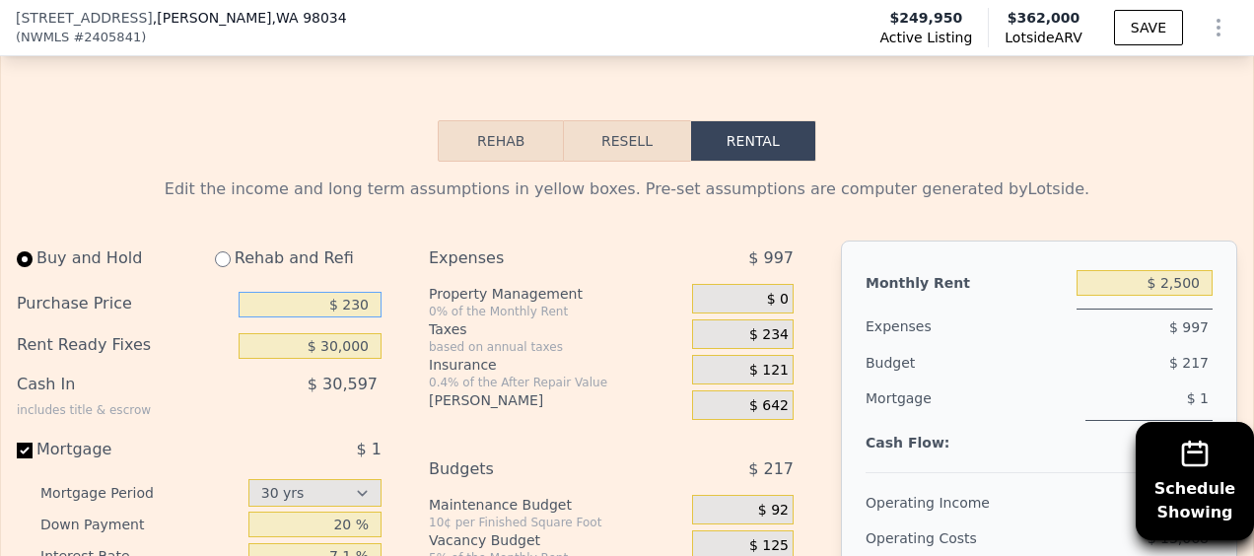
click at [336, 292] on input "$ 230" at bounding box center [310, 305] width 143 height 26
click at [343, 292] on input "$ 230" at bounding box center [310, 305] width 143 height 26
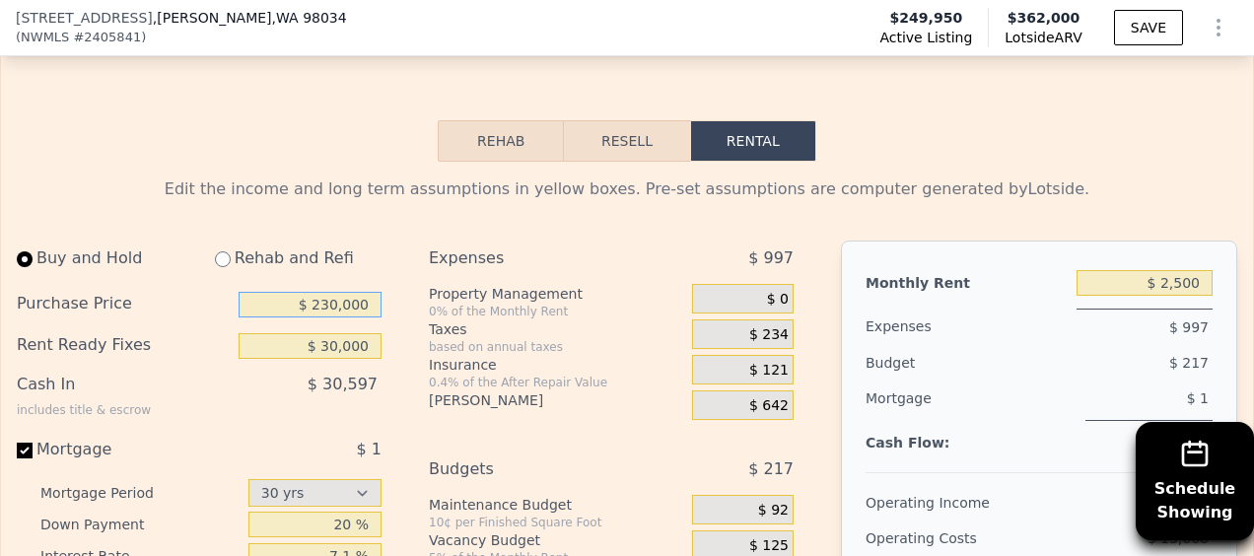
type input "$ 230,000"
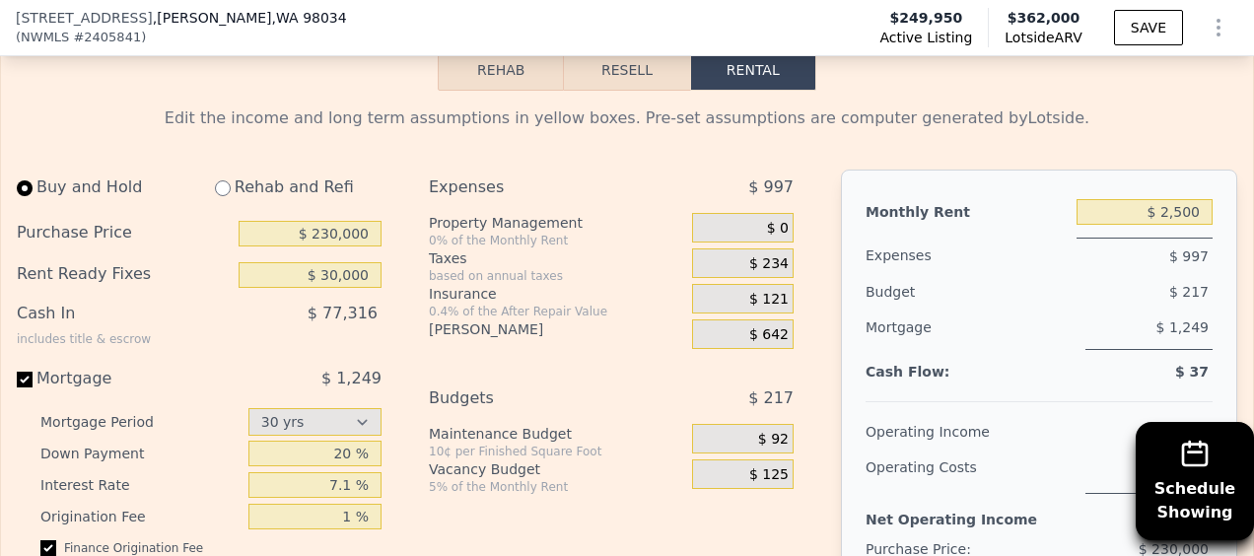
scroll to position [3315, 0]
